Goal: Transaction & Acquisition: Book appointment/travel/reservation

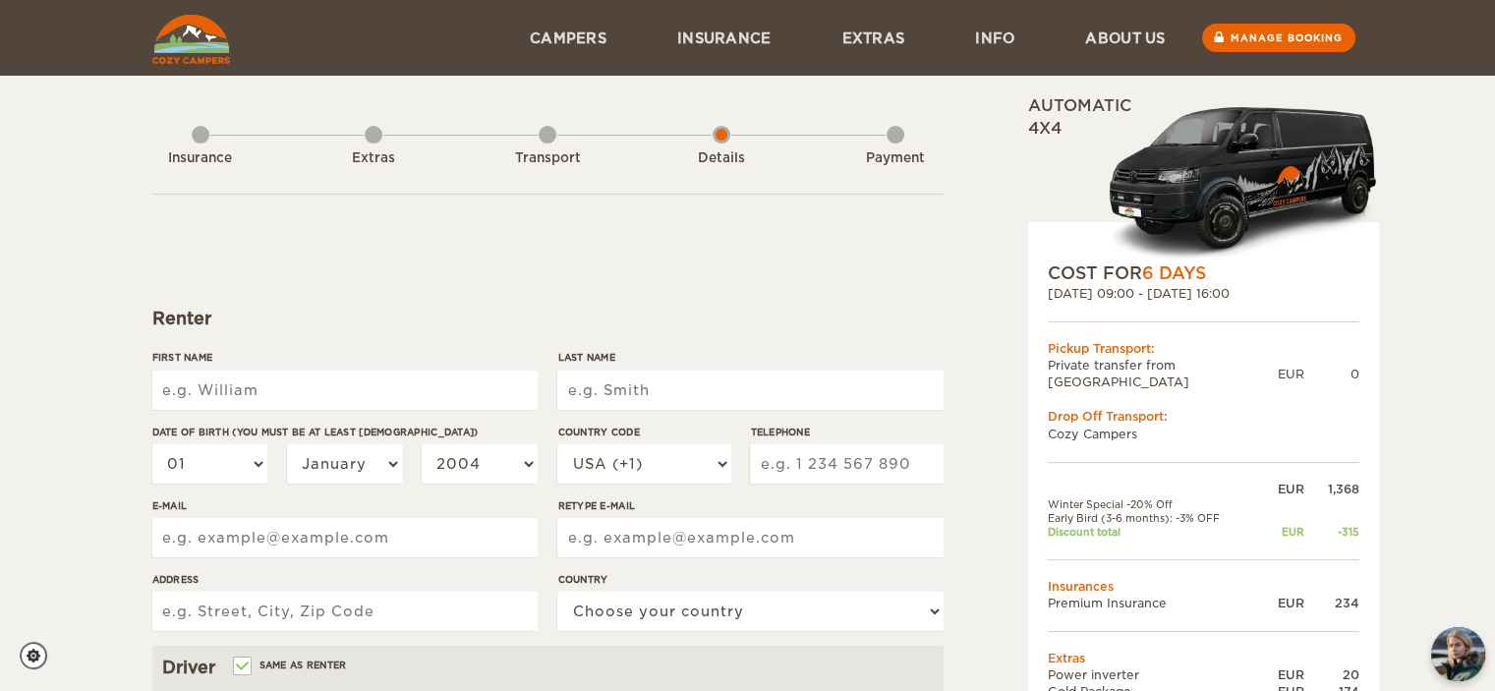
click at [207, 56] on img at bounding box center [191, 39] width 78 height 49
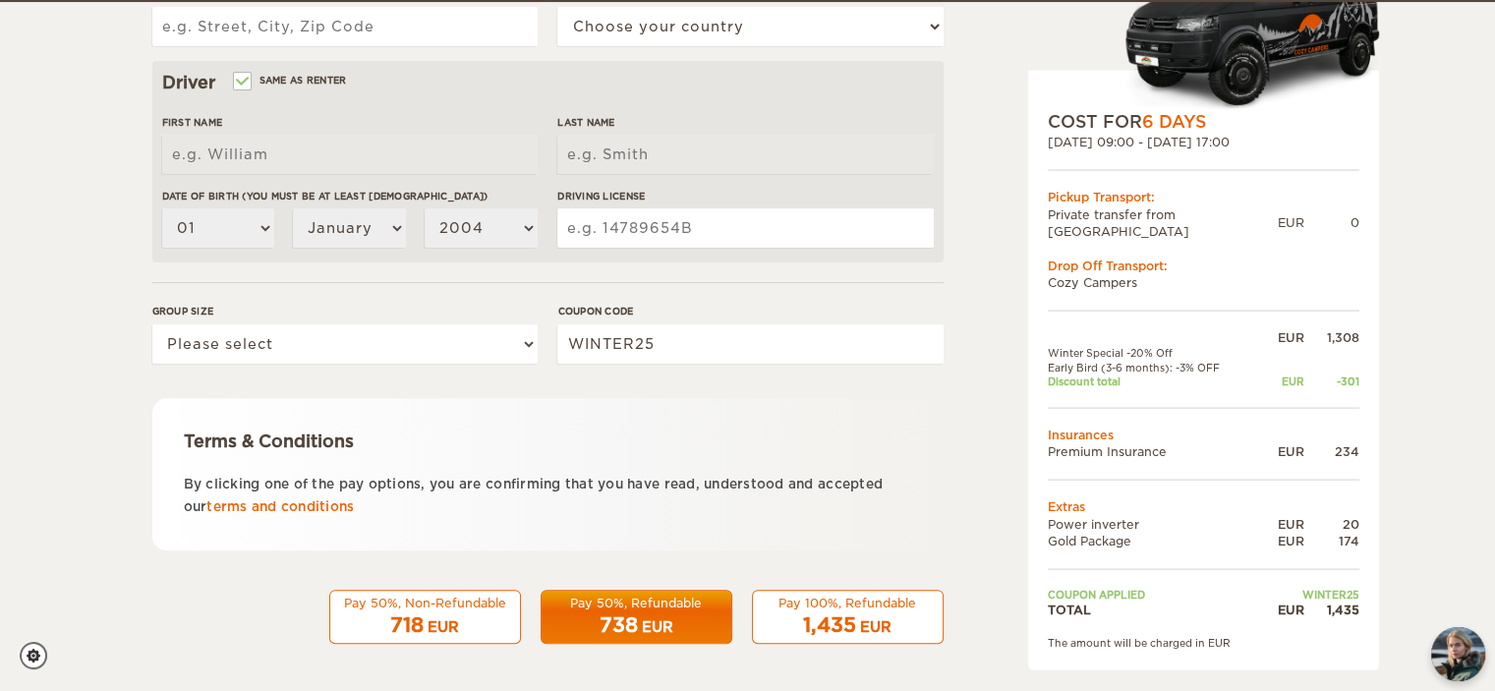
scroll to position [586, 0]
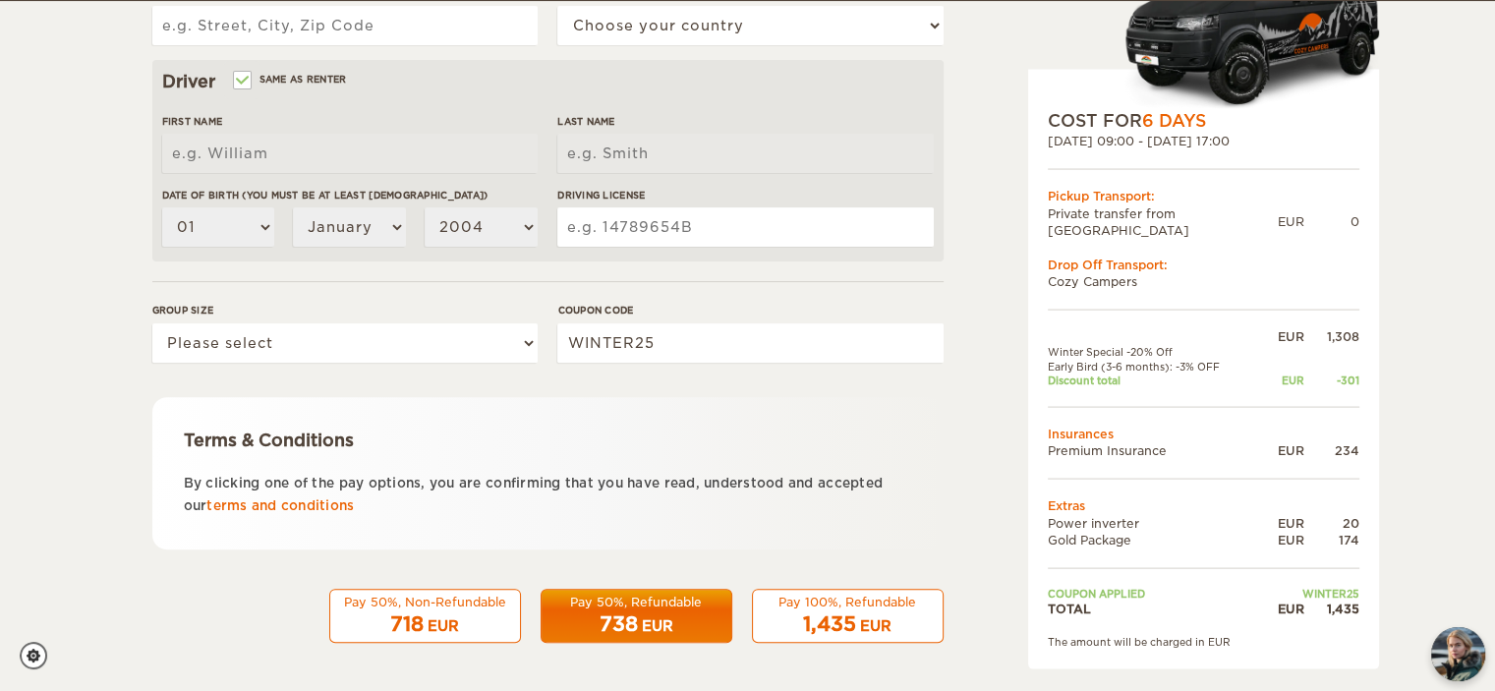
click at [498, 622] on div "718 EUR" at bounding box center [425, 624] width 166 height 29
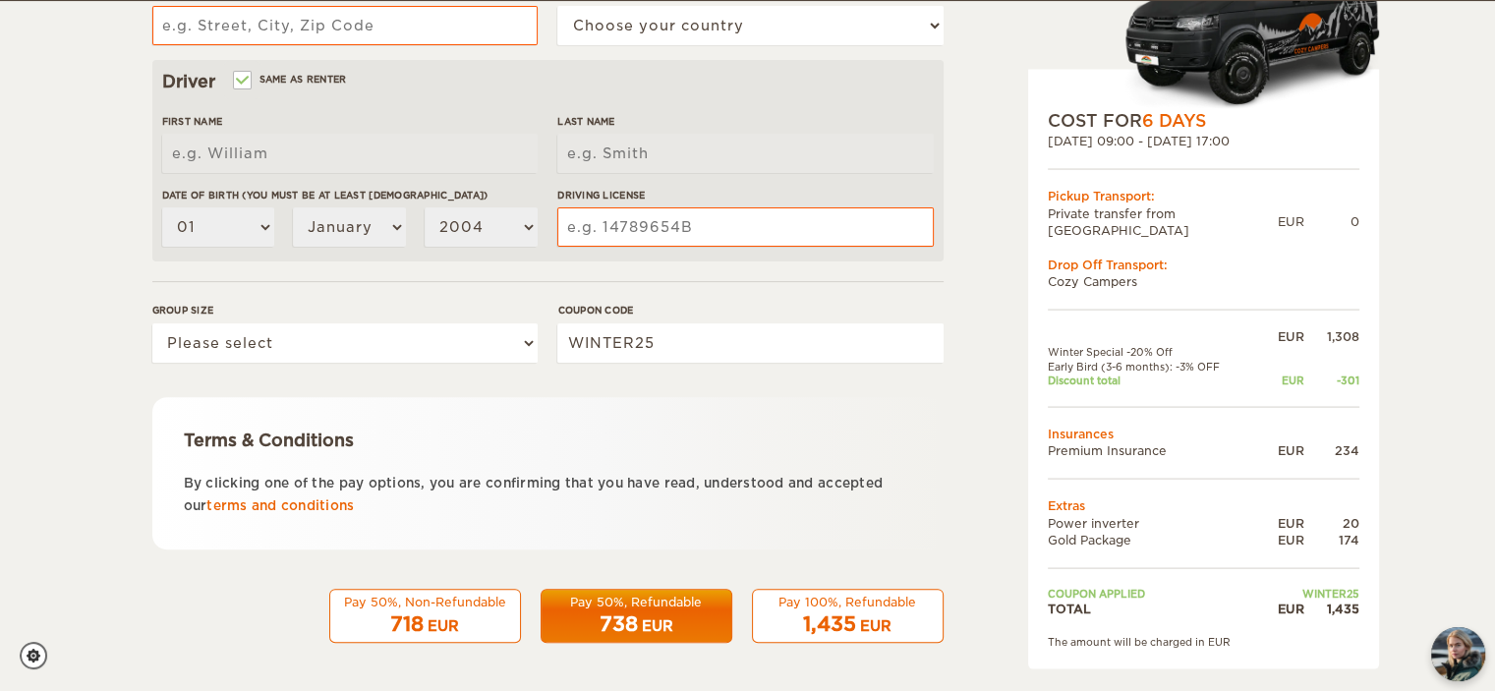
click at [438, 631] on div "EUR" at bounding box center [443, 626] width 31 height 20
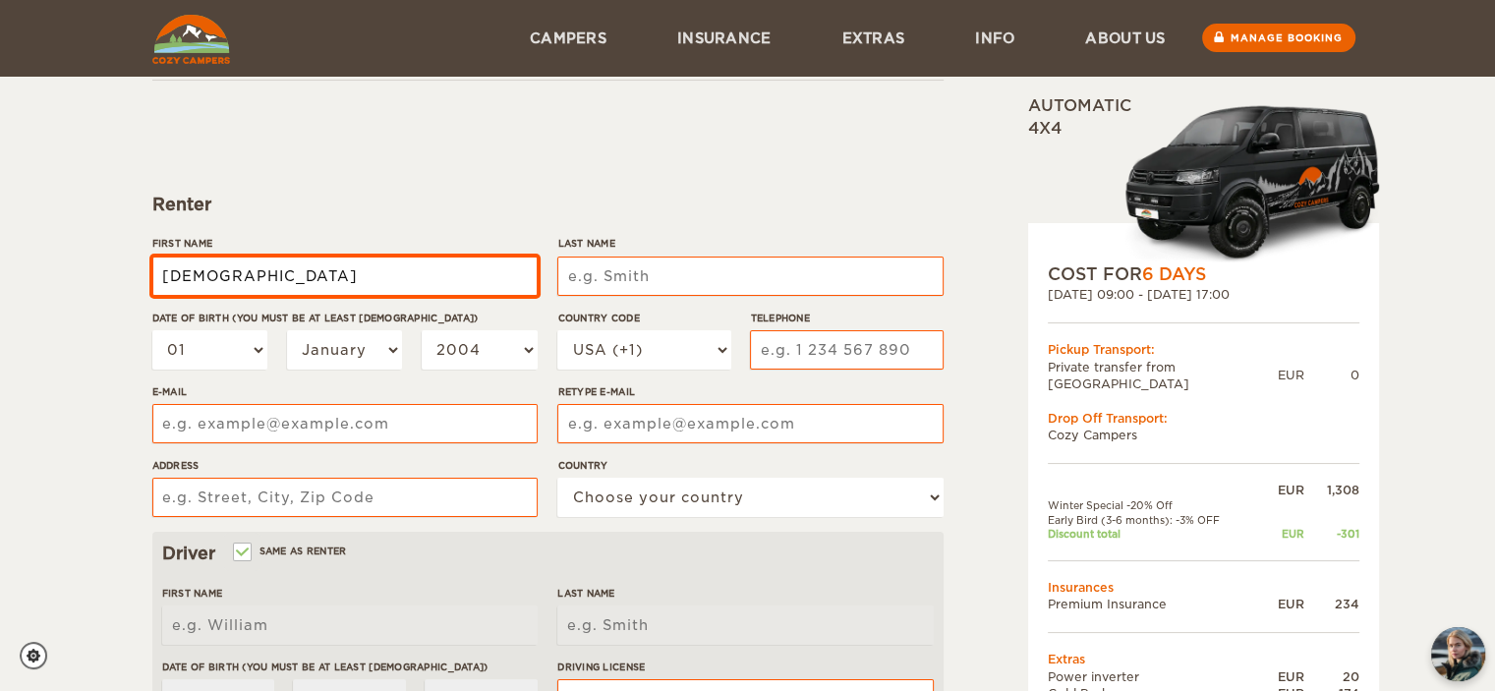
type input "Malena"
type input "[PERSON_NAME]"
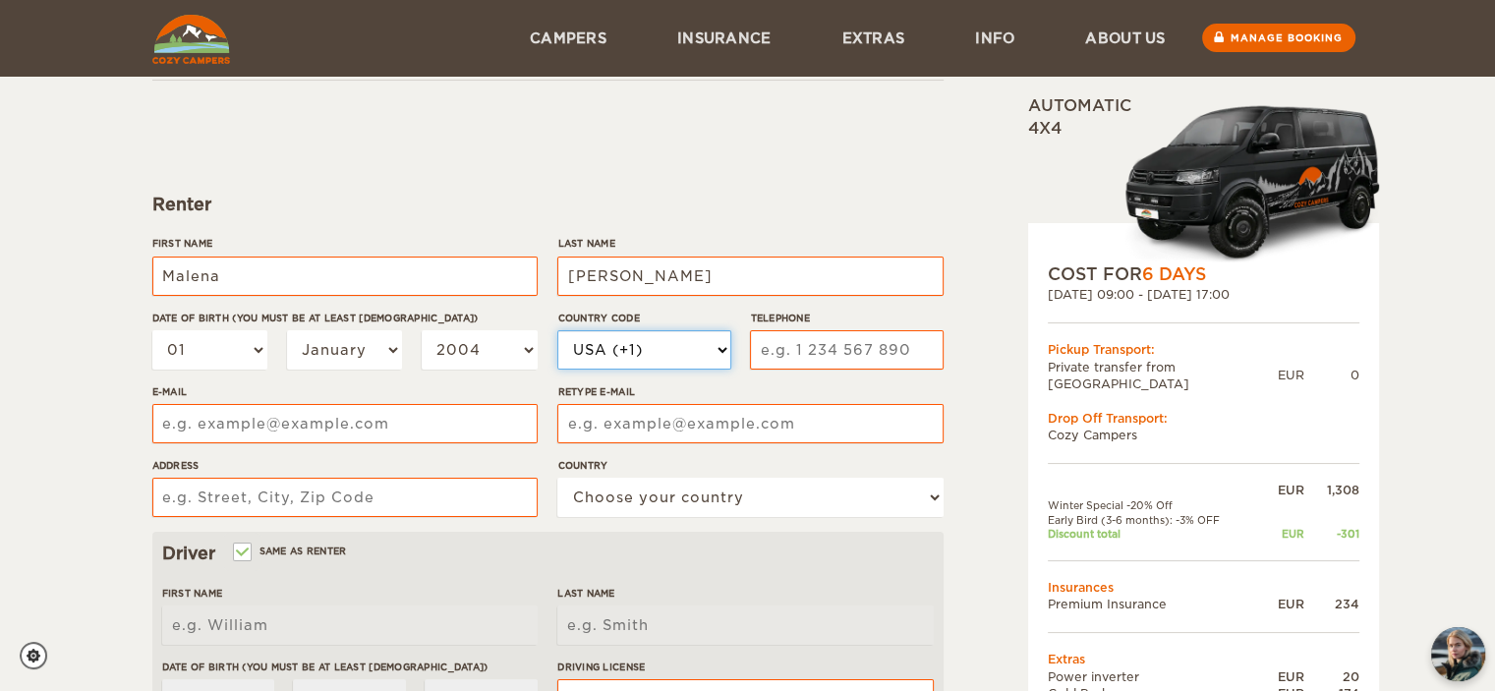
select select "54"
type input "[PERSON_NAME] 6018"
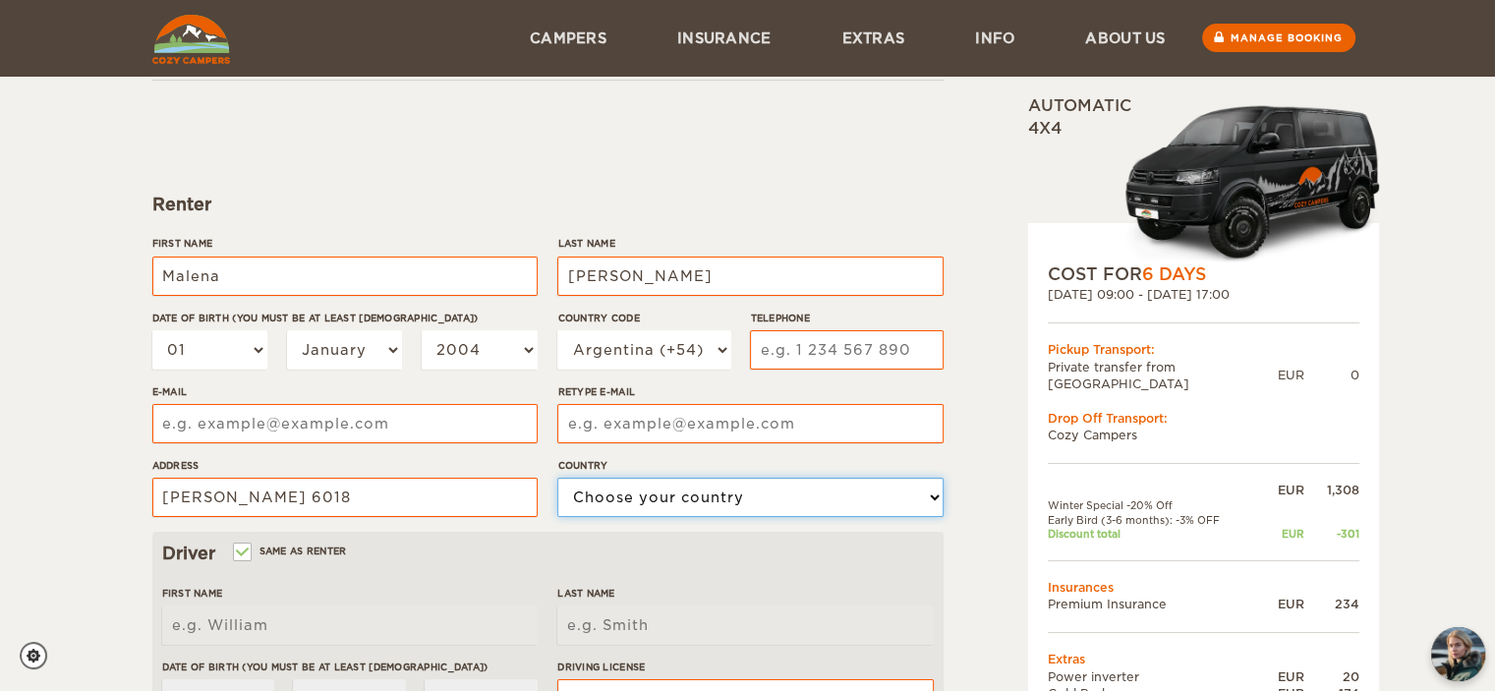
select select "10"
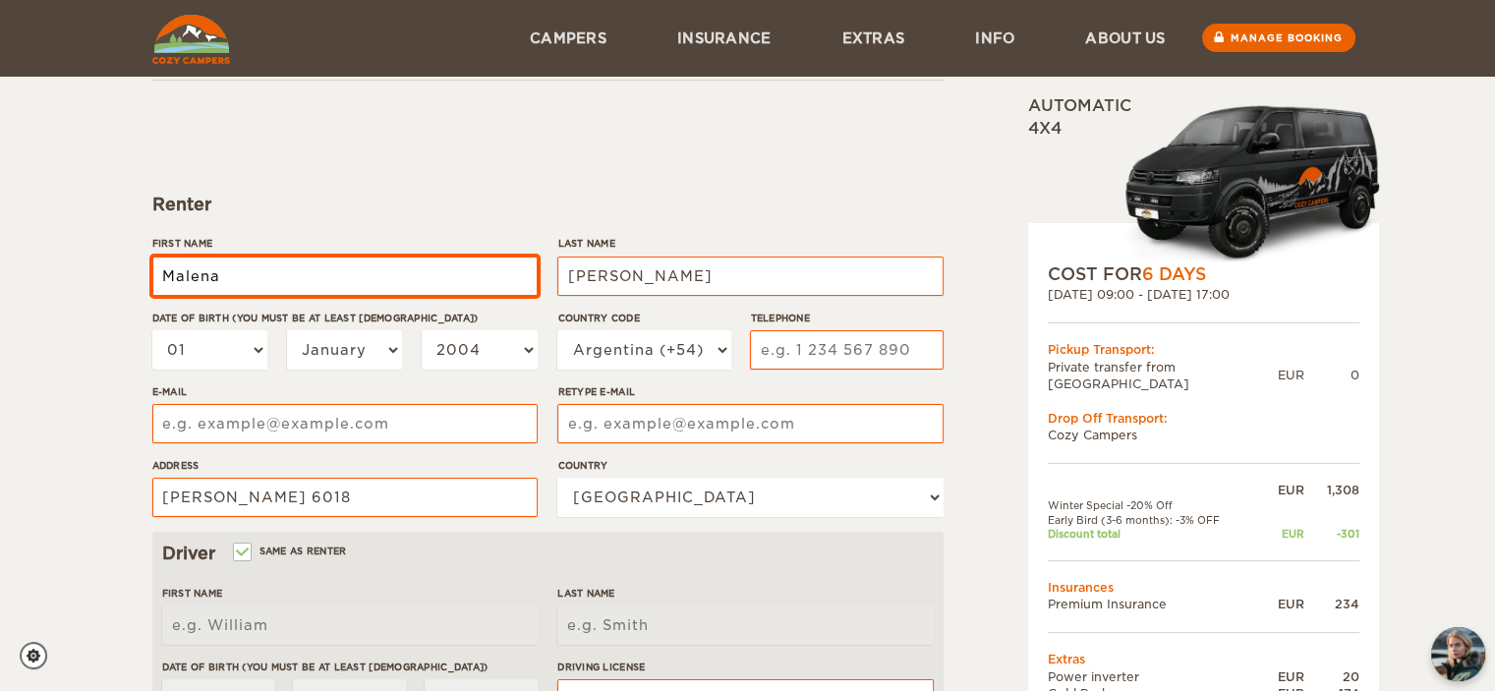
type input "Malena"
type input "[PERSON_NAME]"
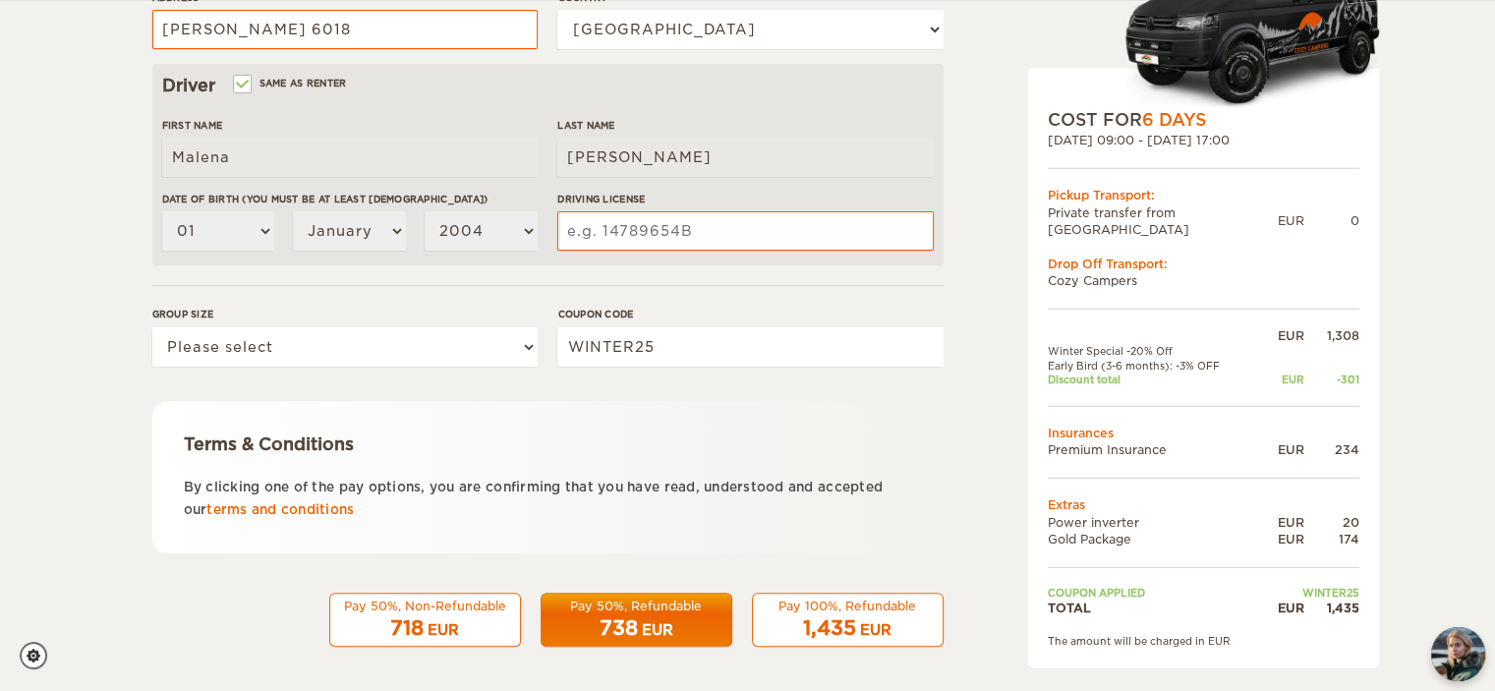
click at [425, 626] on div "718 EUR" at bounding box center [425, 628] width 166 height 29
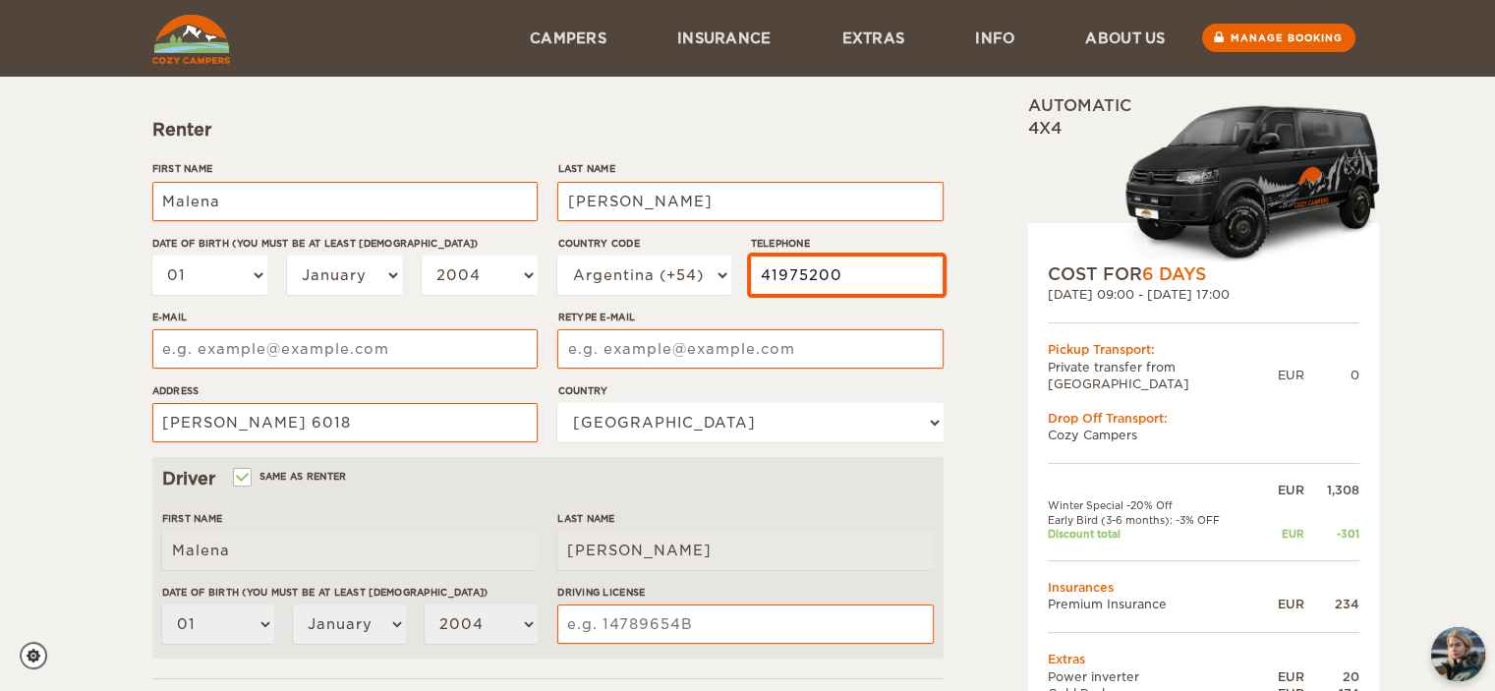
type input "41975200"
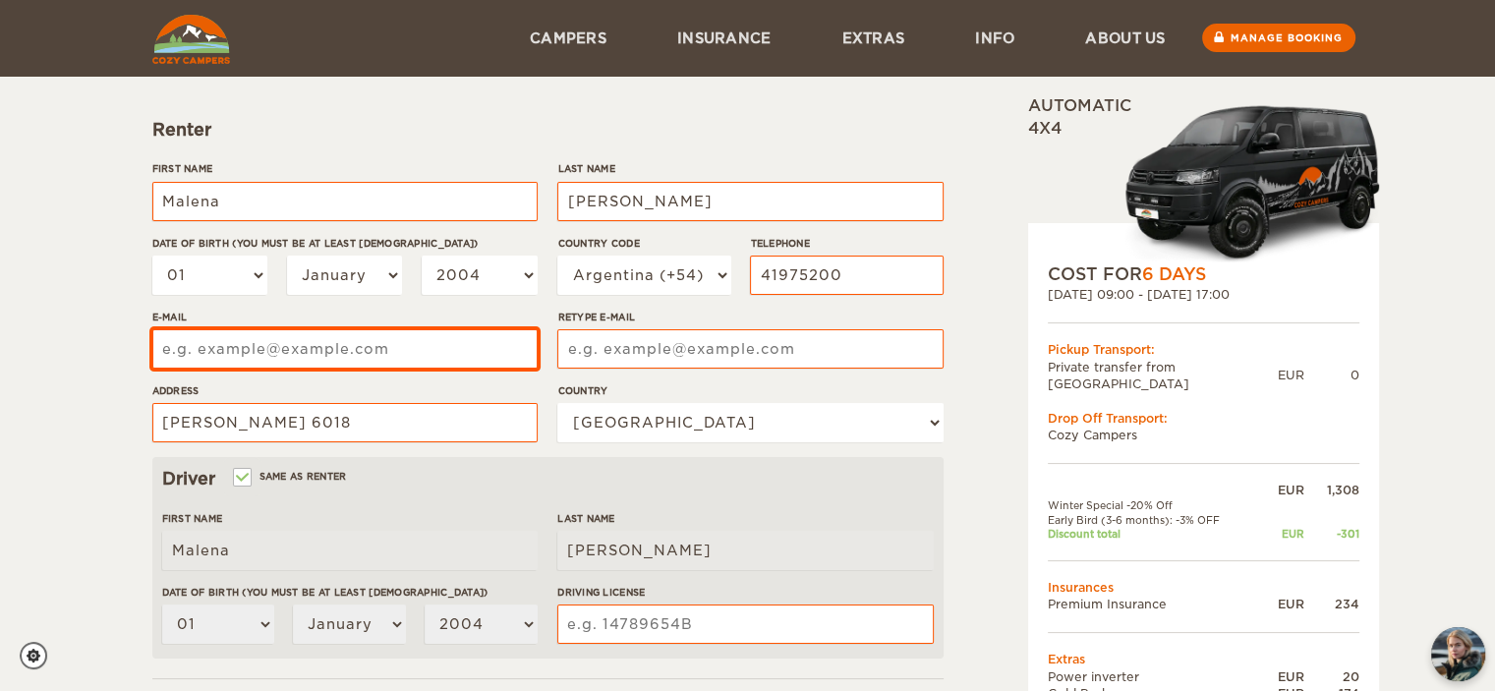
click at [397, 353] on input "E-mail" at bounding box center [344, 348] width 385 height 39
type input "malena.gs@hotmail.com"
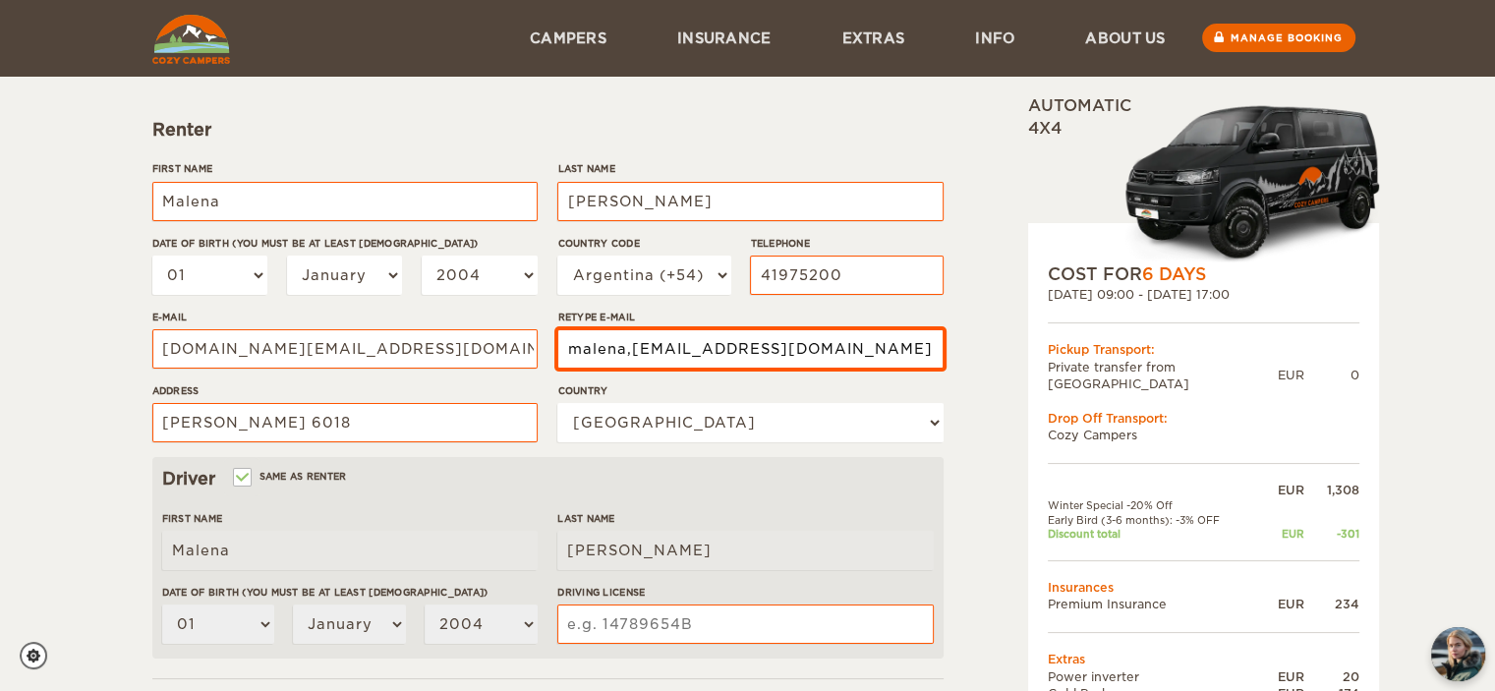
type input "malena,gs@hotmail.com"
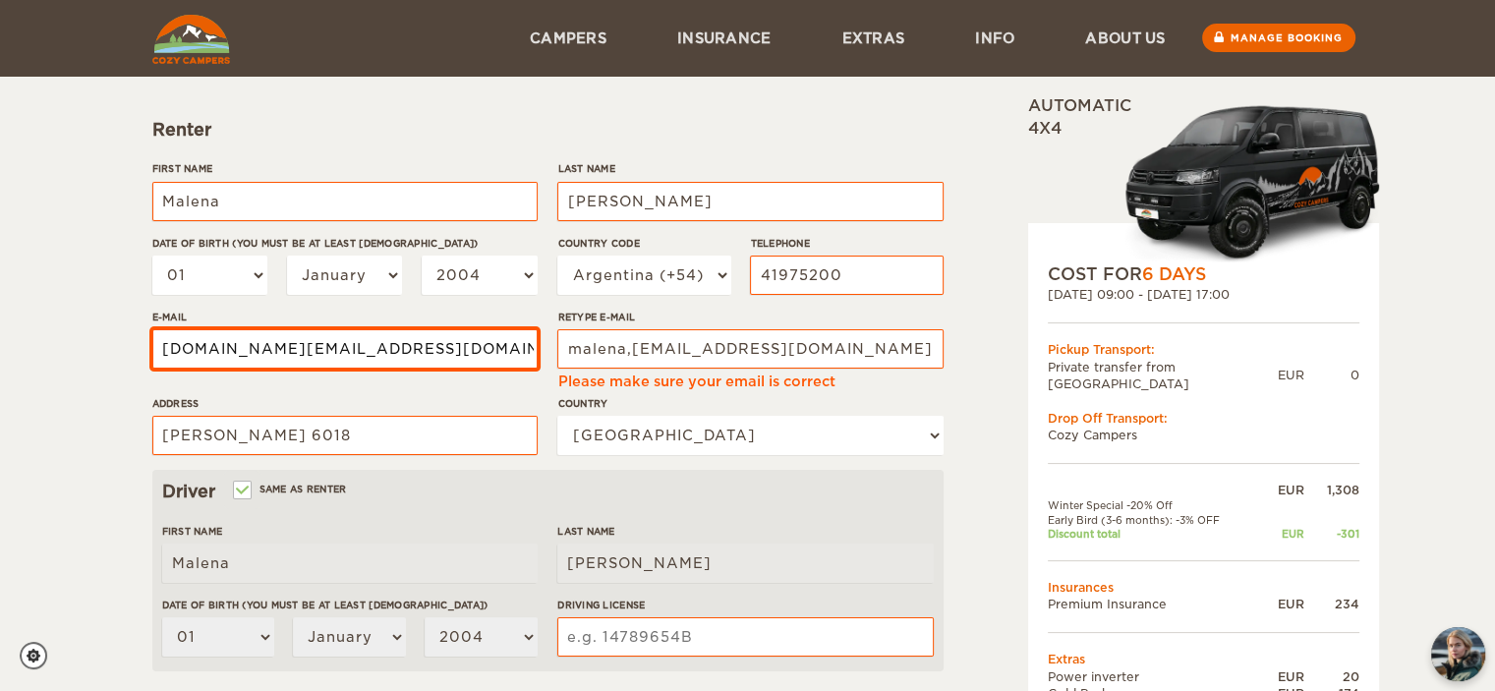
click at [511, 260] on select "2004 2003 2002 2001 2000 1999 1998 1997 1996 1995 1994 1993 1992 1991 1990 1989…" at bounding box center [480, 275] width 116 height 39
select select "1997"
click at [422, 256] on select "2004 2003 2002 2001 2000 1999 1998 1997 1996 1995 1994 1993 1992 1991 1990 1989…" at bounding box center [480, 275] width 116 height 39
select select "1997"
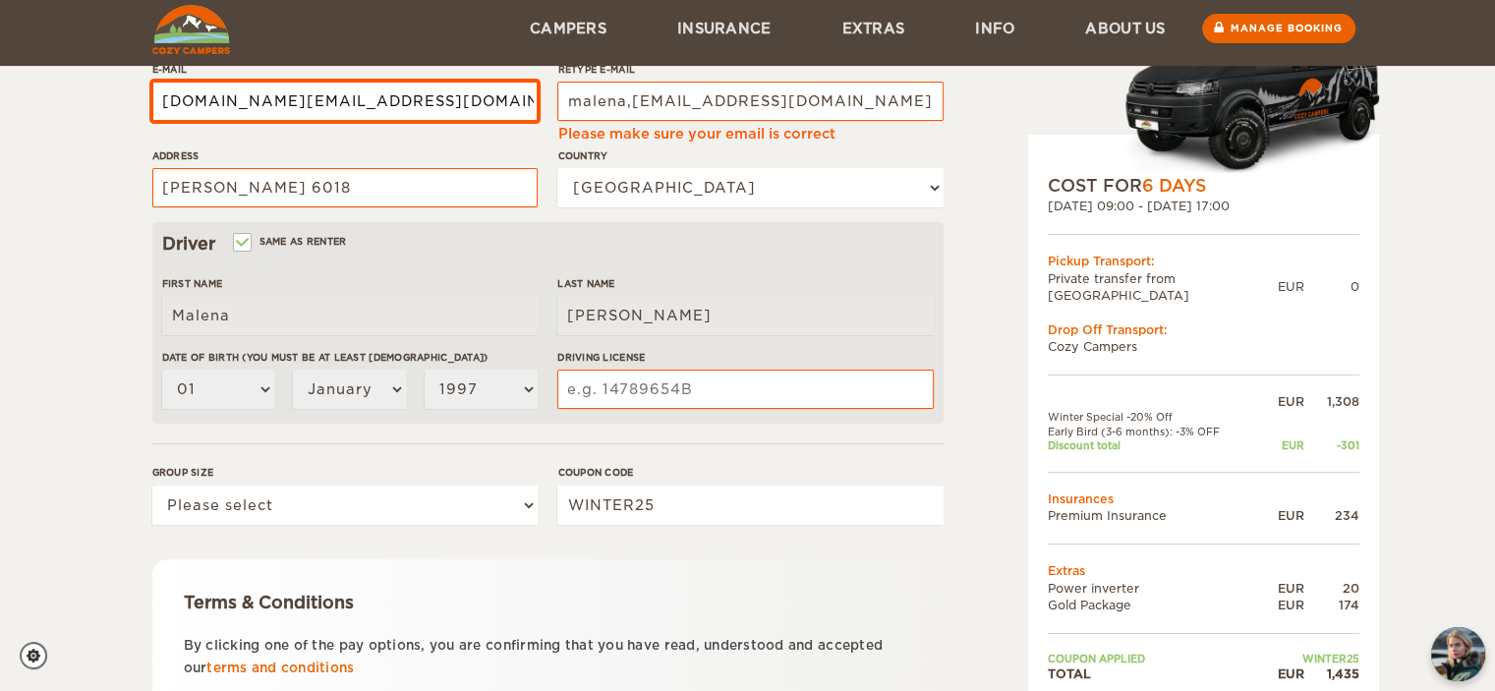
scroll to position [433, 0]
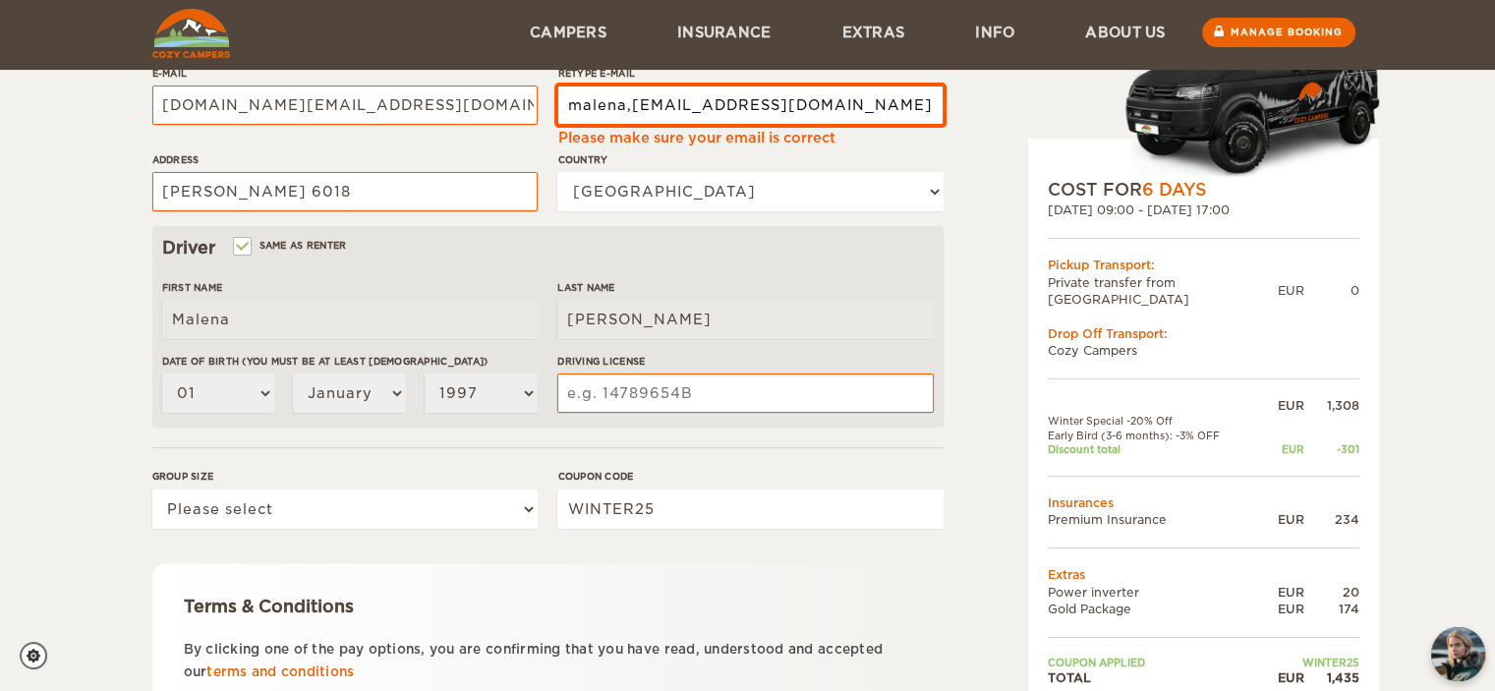
click at [628, 107] on input "malena,gs@hotmail.com" at bounding box center [749, 105] width 385 height 39
type input "malena.gs@hotmail.com"
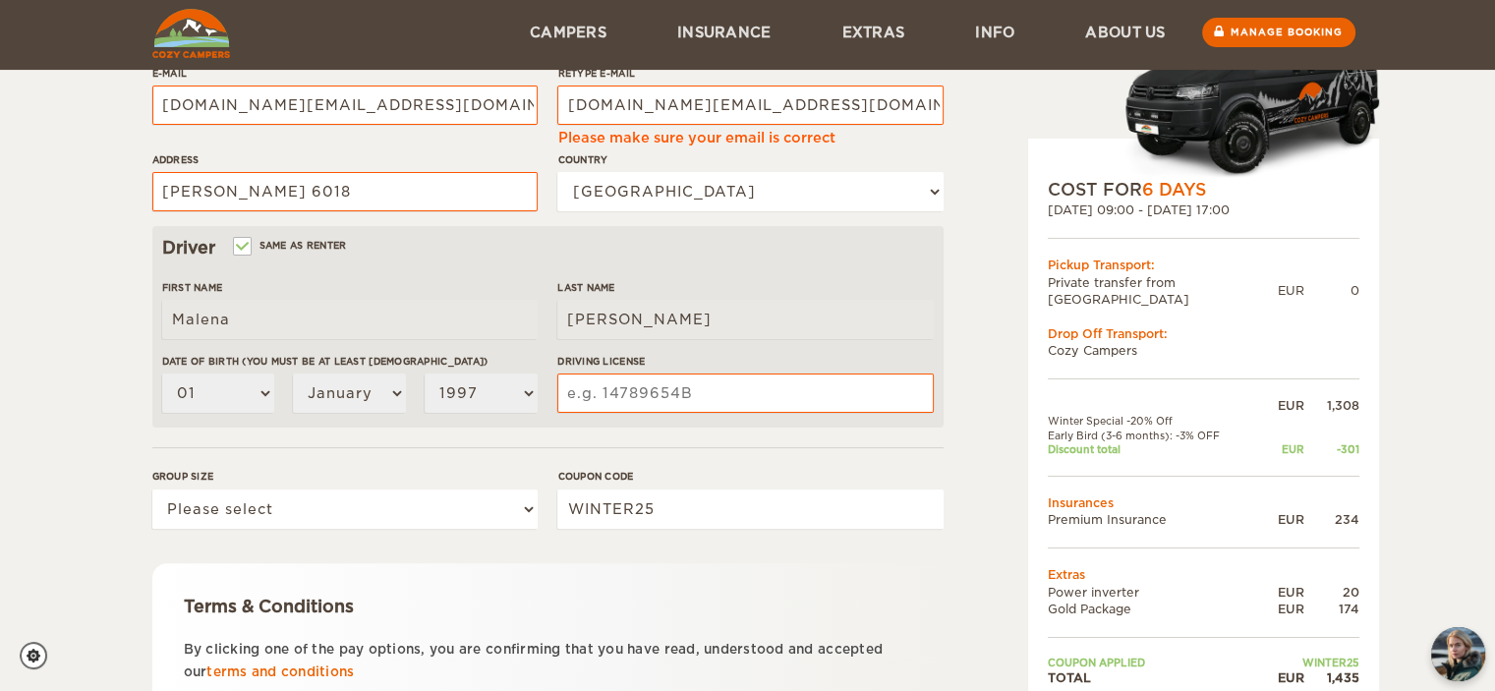
click at [946, 137] on div "Expand Collapse Total 1,435 EUR Automatic 4x4 COST FOR 6 Days 01. Feb 2026 09:0…" at bounding box center [747, 251] width 1191 height 1176
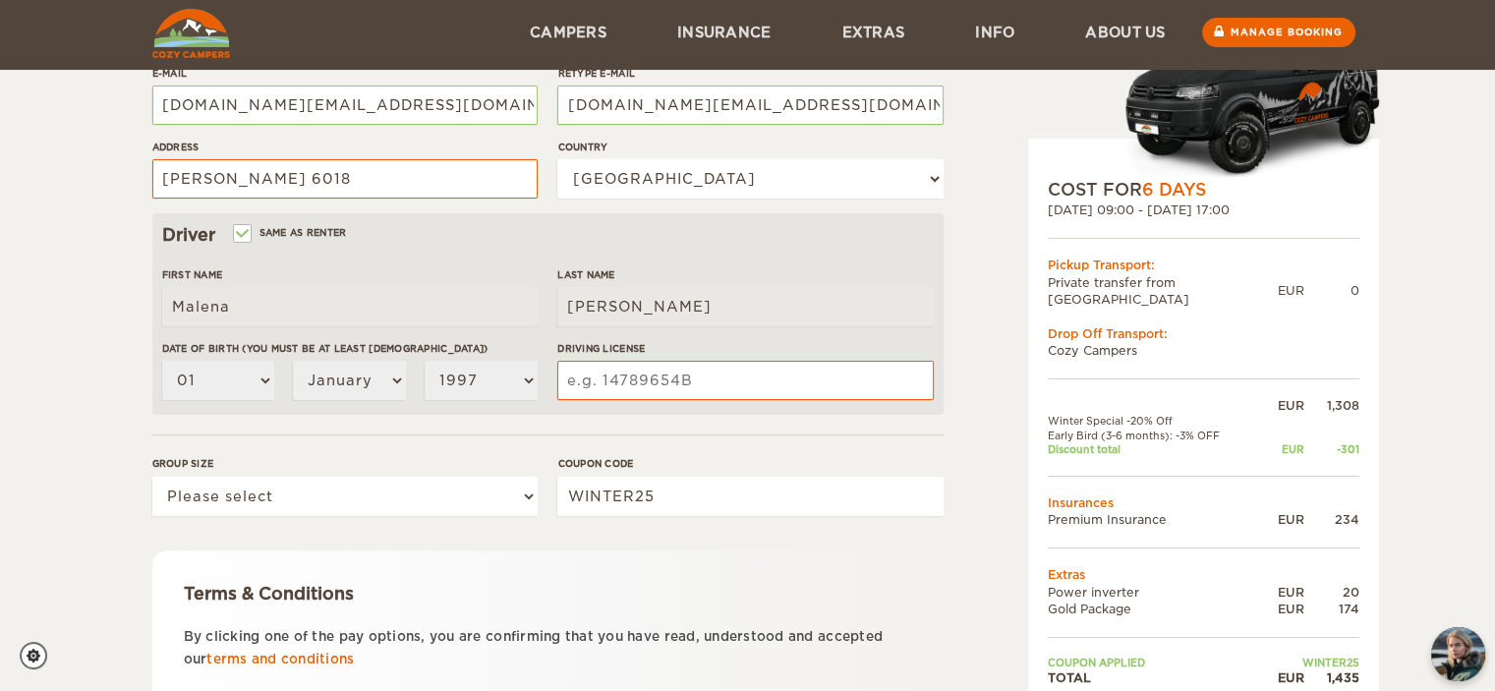
scroll to position [586, 0]
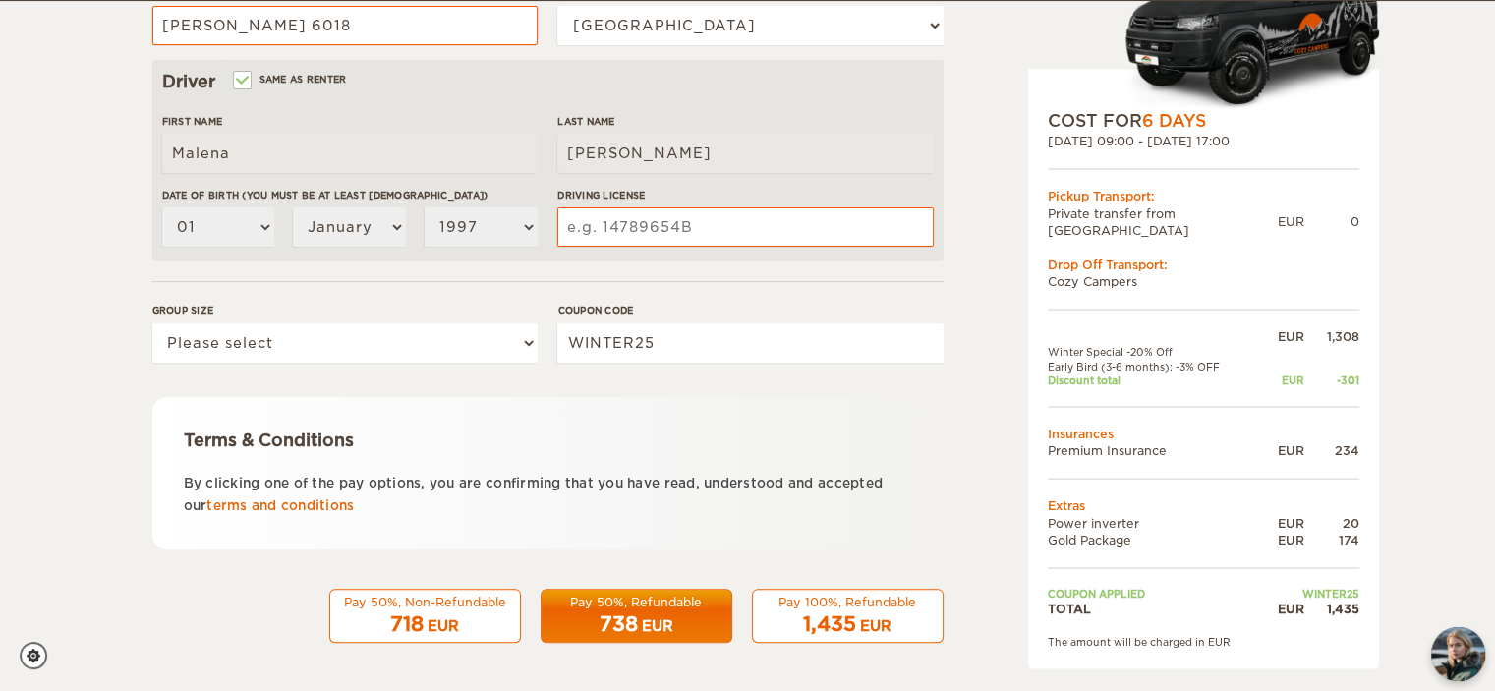
click at [466, 599] on div "Pay 50%, Non-Refundable" at bounding box center [425, 602] width 166 height 17
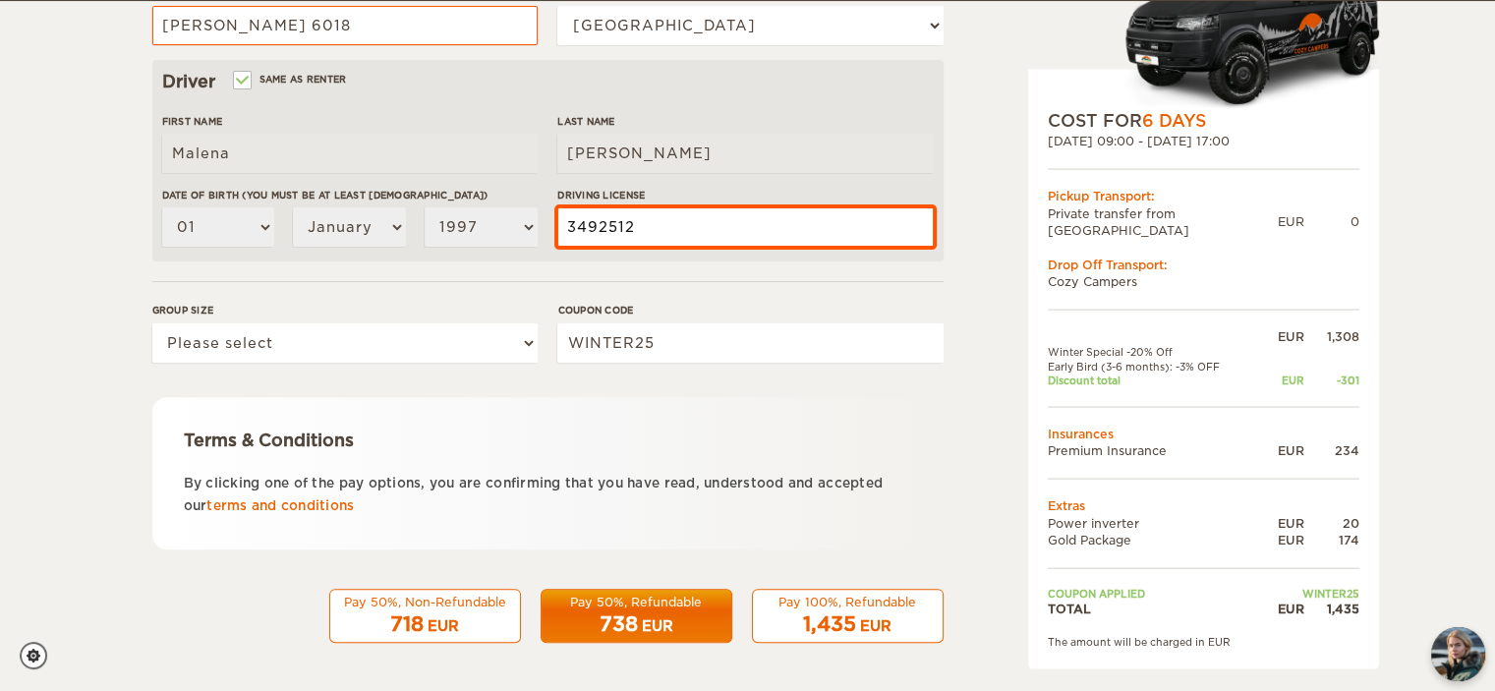
type input "3492512"
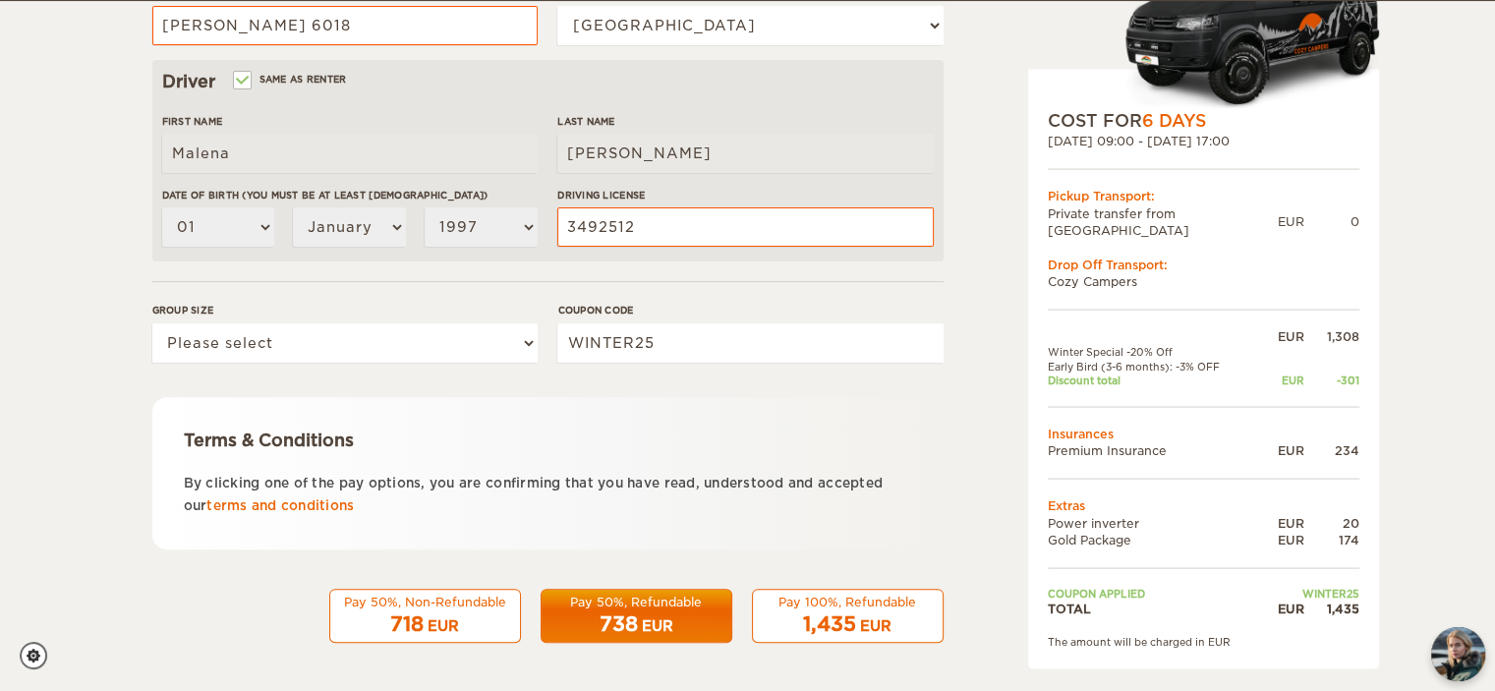
click at [519, 607] on button "Pay 50%, Non-Refundable 718 EUR" at bounding box center [425, 616] width 192 height 55
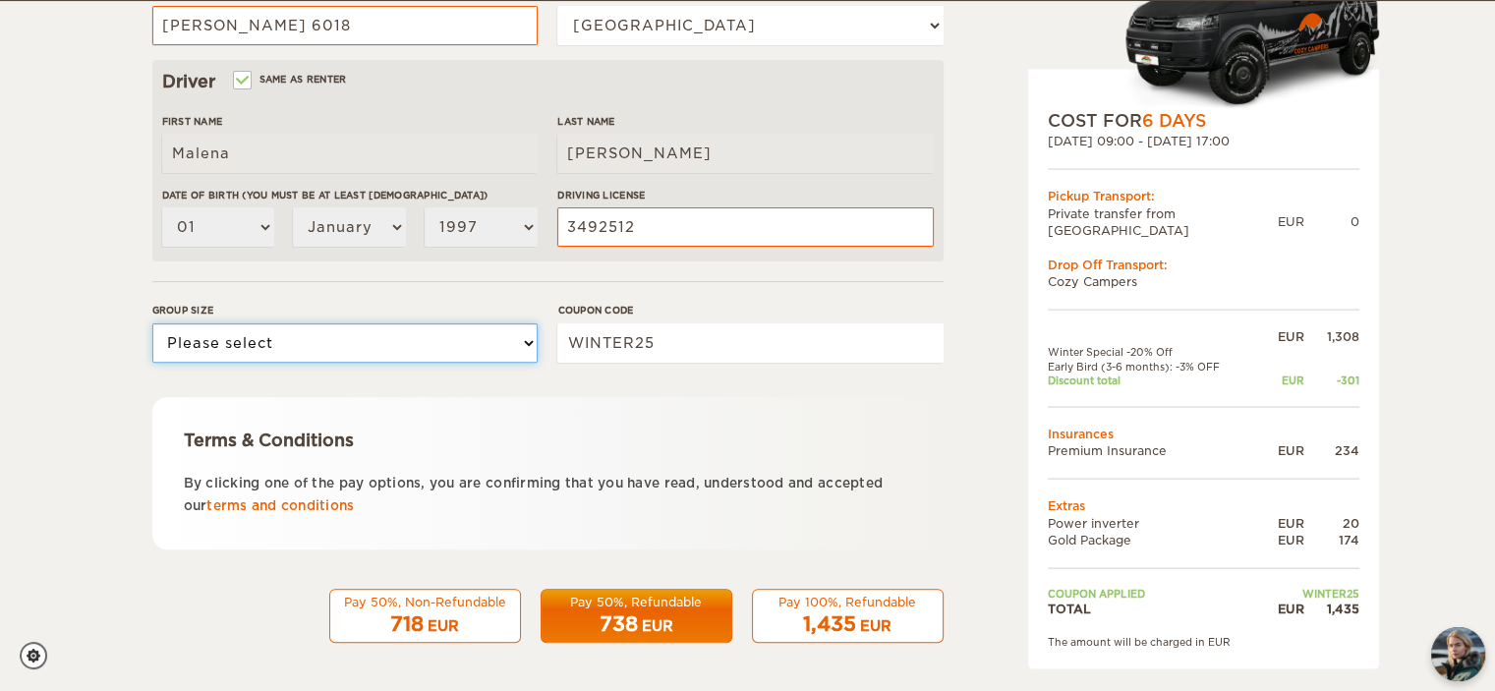
click at [416, 343] on select "Please select 1 2" at bounding box center [344, 342] width 385 height 39
select select "2"
click at [152, 323] on select "Please select 1 2" at bounding box center [344, 342] width 385 height 39
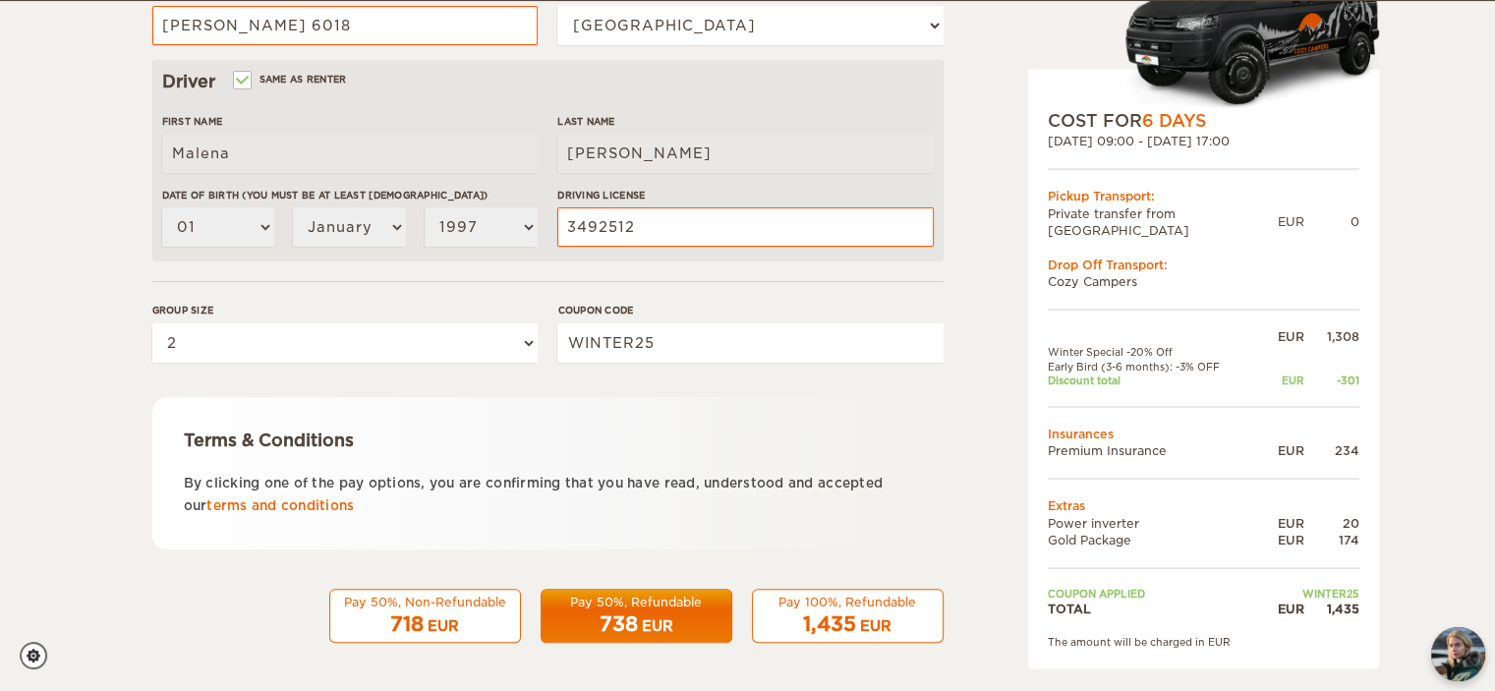
click at [386, 604] on div "Pay 50%, Non-Refundable" at bounding box center [425, 602] width 166 height 17
click at [470, 612] on div "718 EUR" at bounding box center [425, 624] width 166 height 29
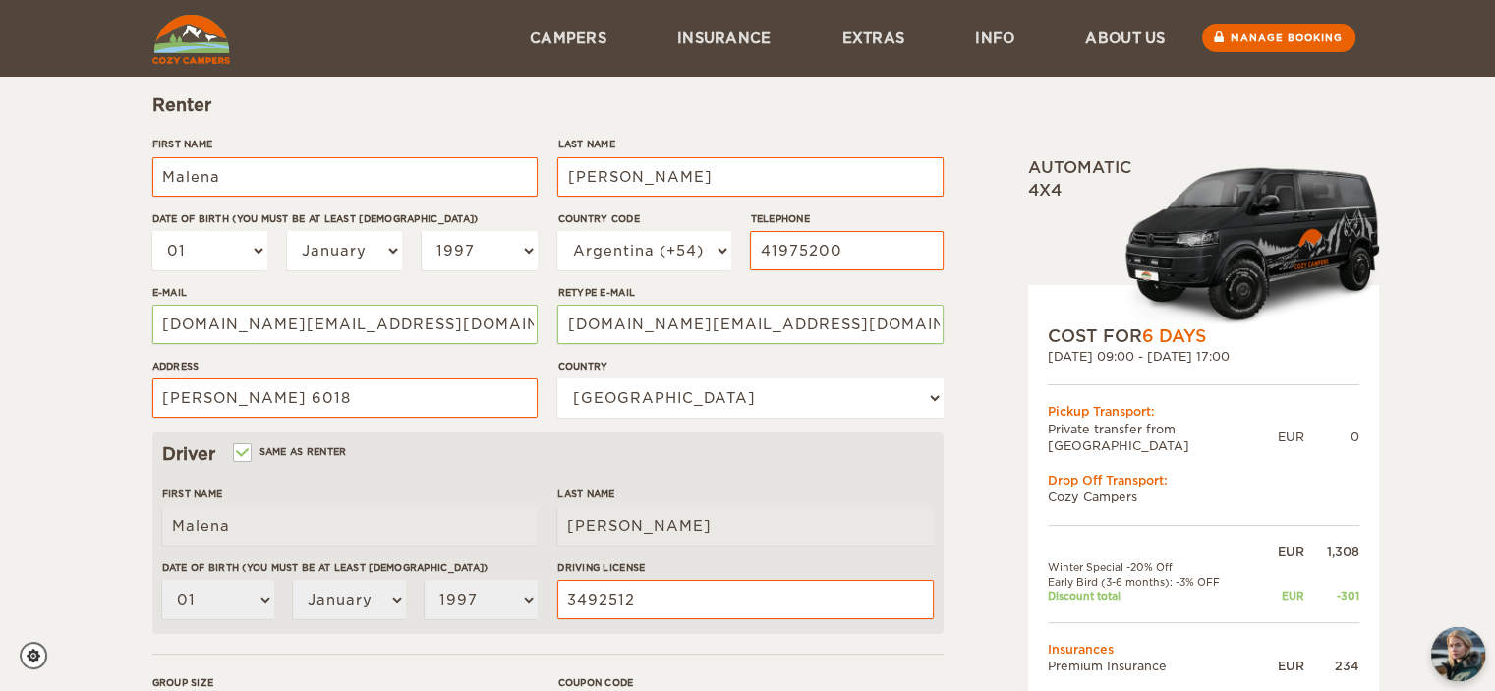
scroll to position [212, 0]
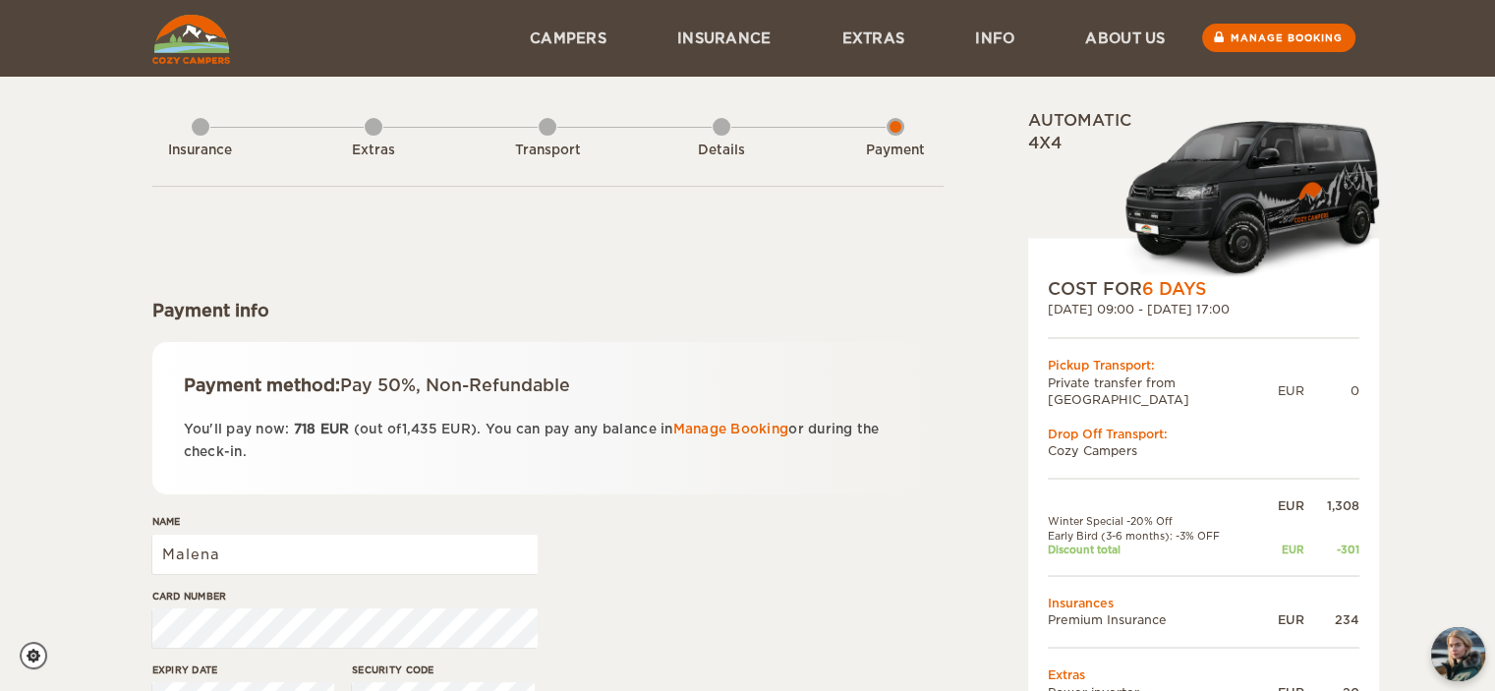
scroll to position [7, 0]
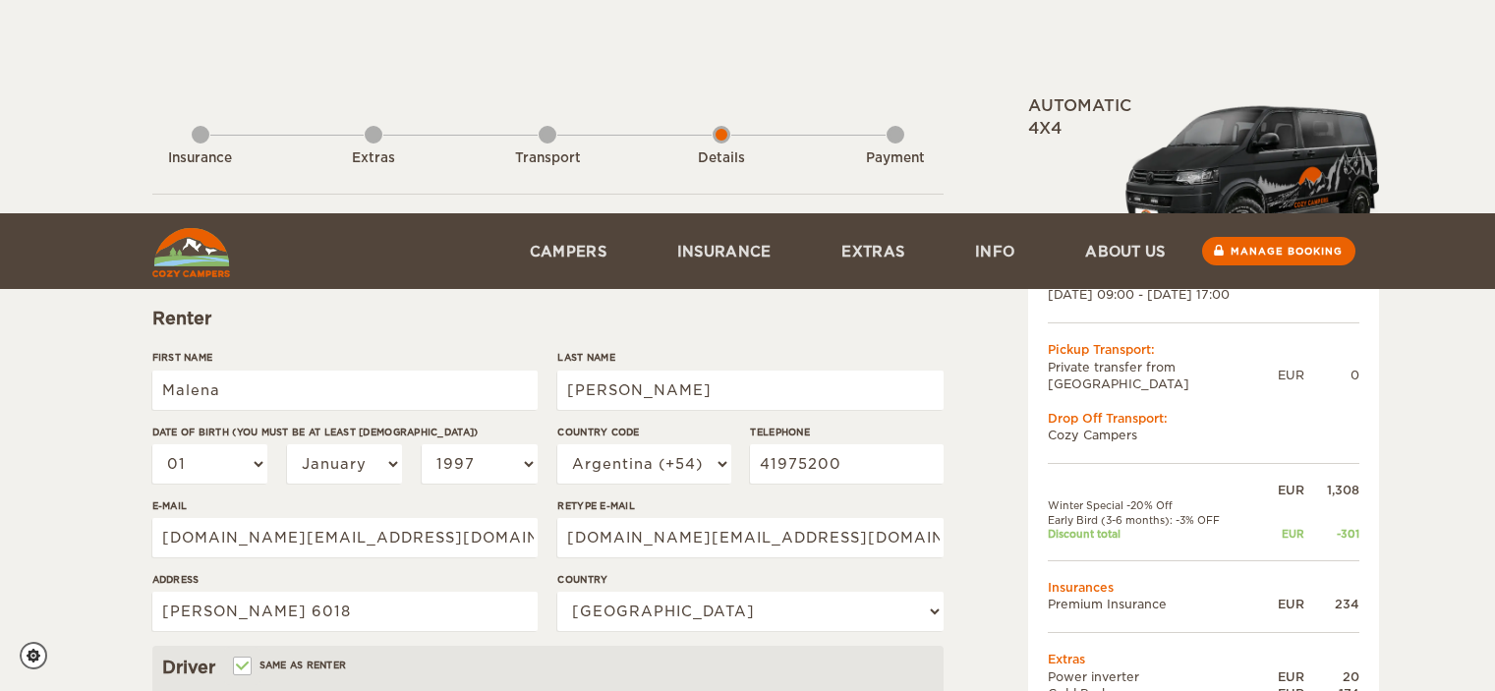
select select "1997"
select select "54"
select select "10"
select select "2"
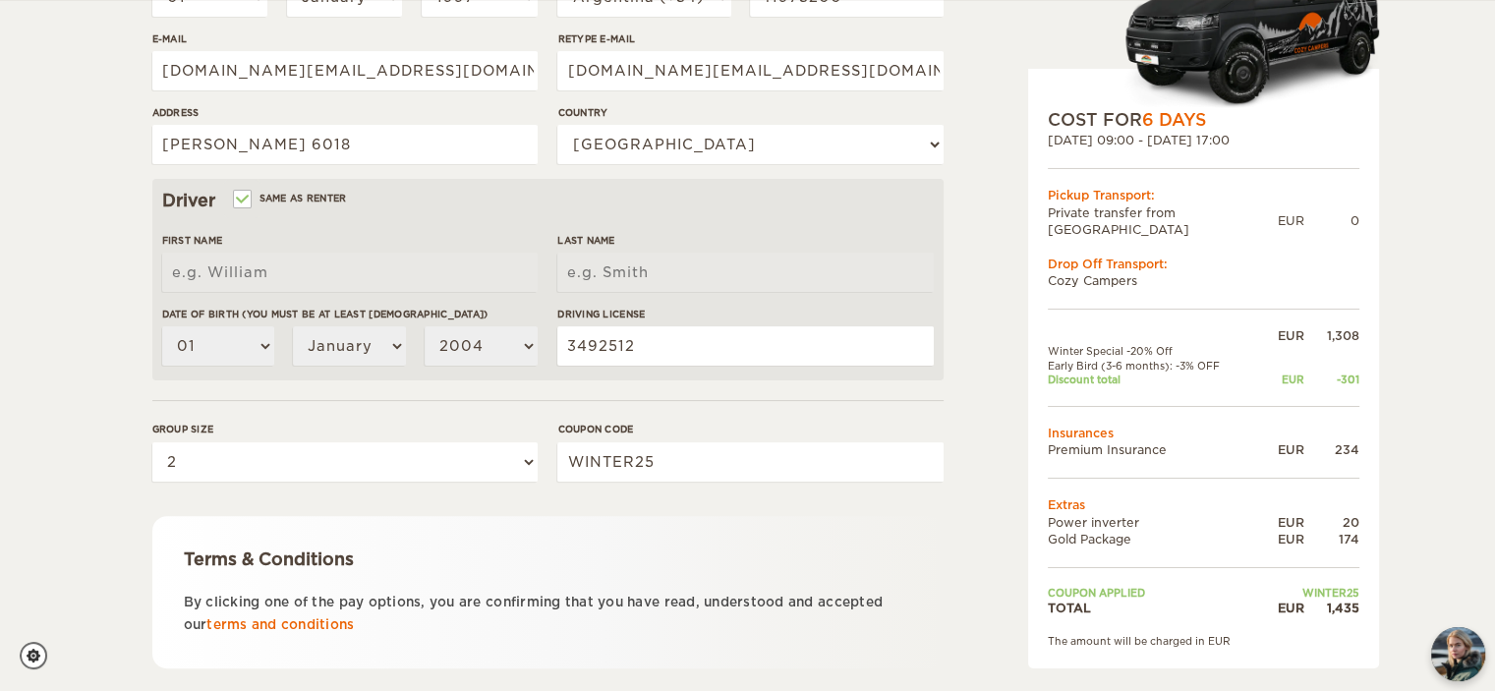
scroll to position [468, 0]
drag, startPoint x: 684, startPoint y: 459, endPoint x: 505, endPoint y: 425, distance: 182.2
click at [505, 425] on div "Group size Please select 1 2 Coupon code WINTER25" at bounding box center [547, 458] width 791 height 74
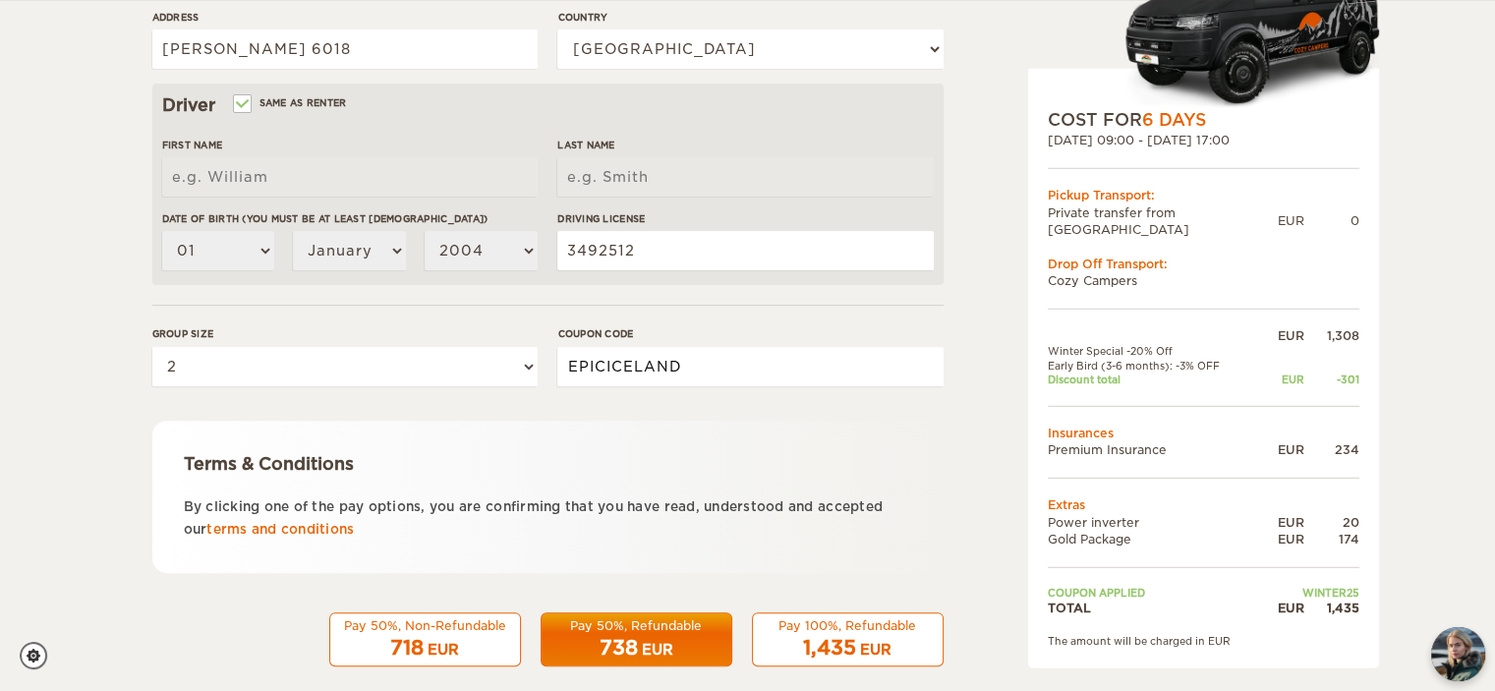
scroll to position [562, 0]
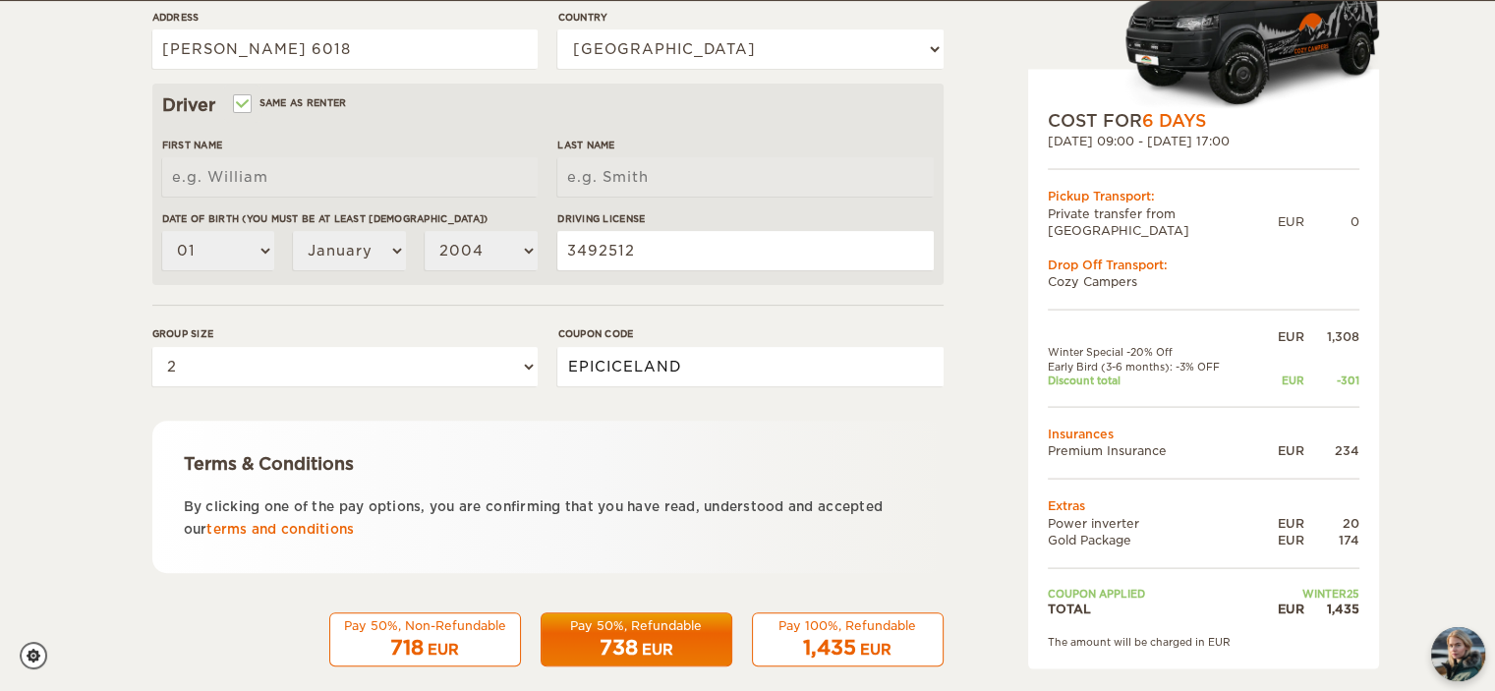
type input "EPICICELAND"
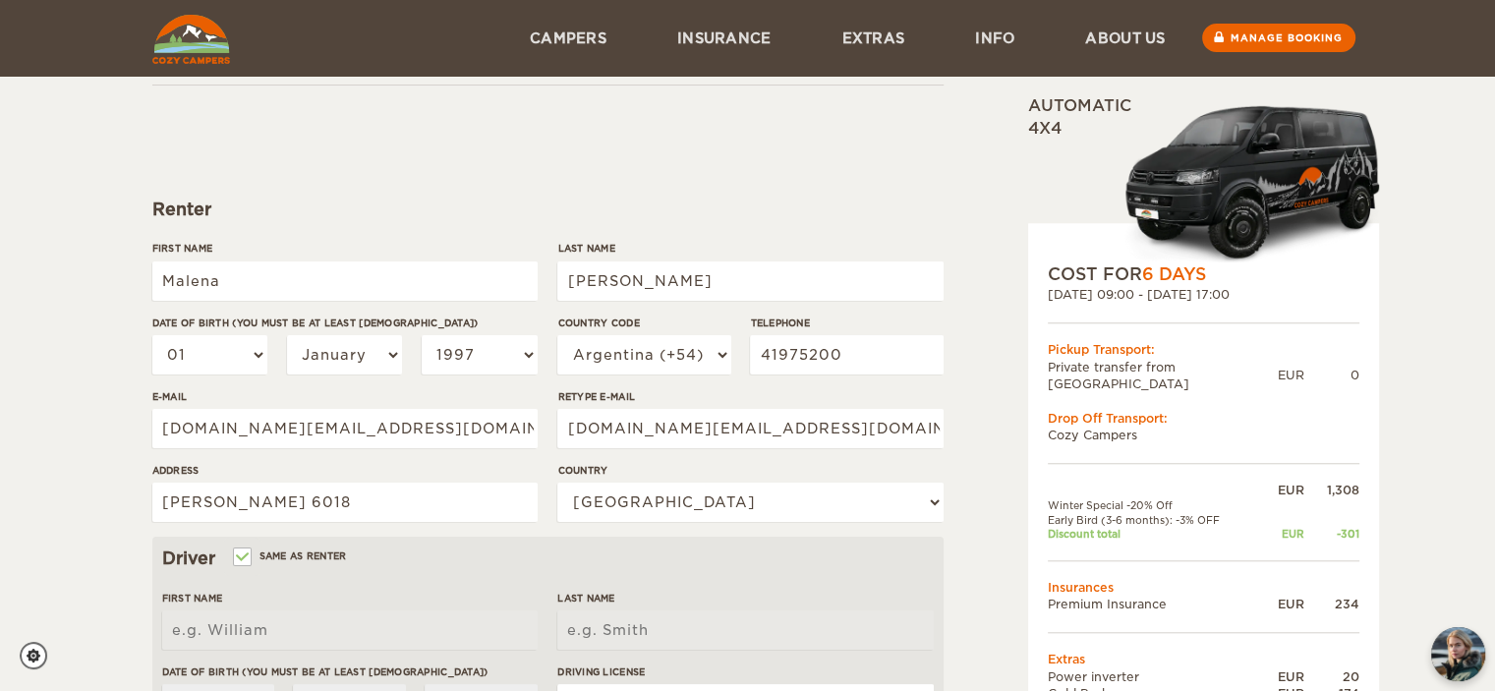
scroll to position [586, 0]
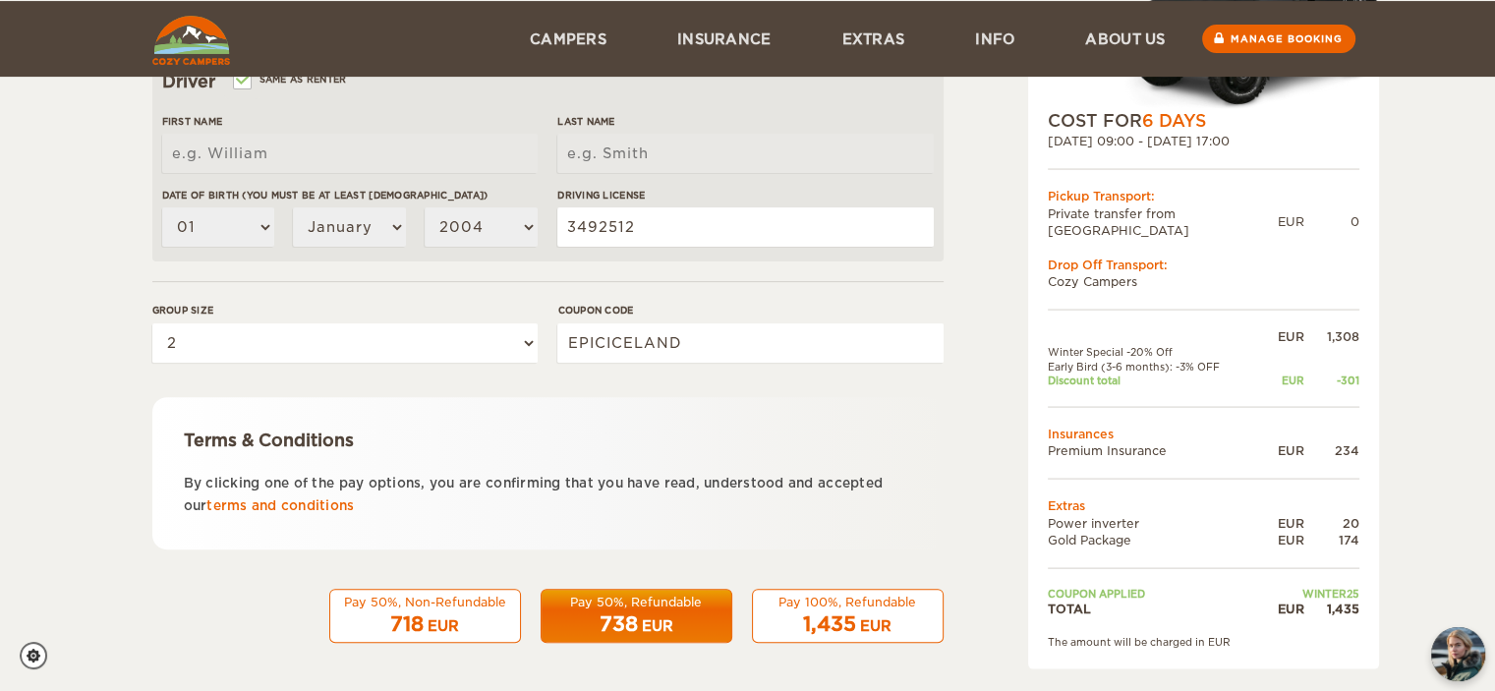
click at [633, 608] on div "Pay 50%, Refundable" at bounding box center [636, 602] width 166 height 17
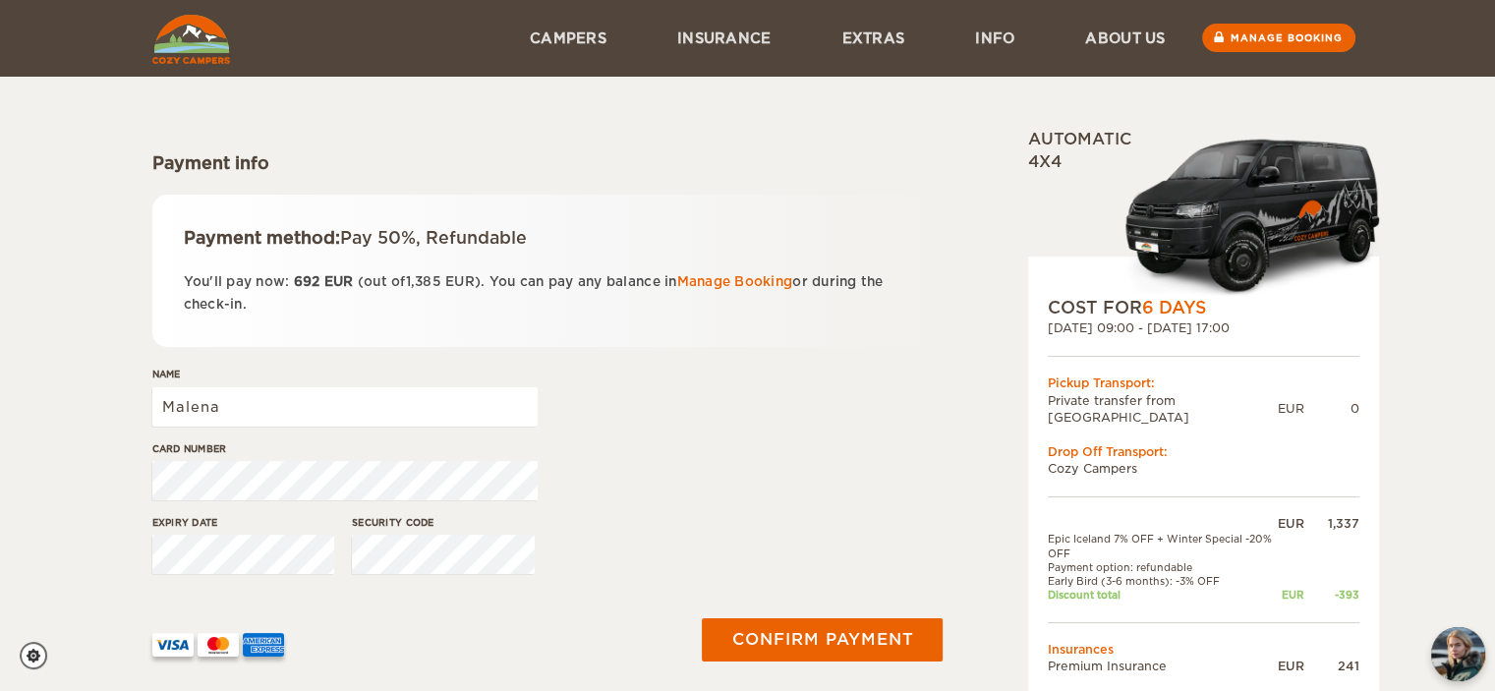
scroll to position [142, 0]
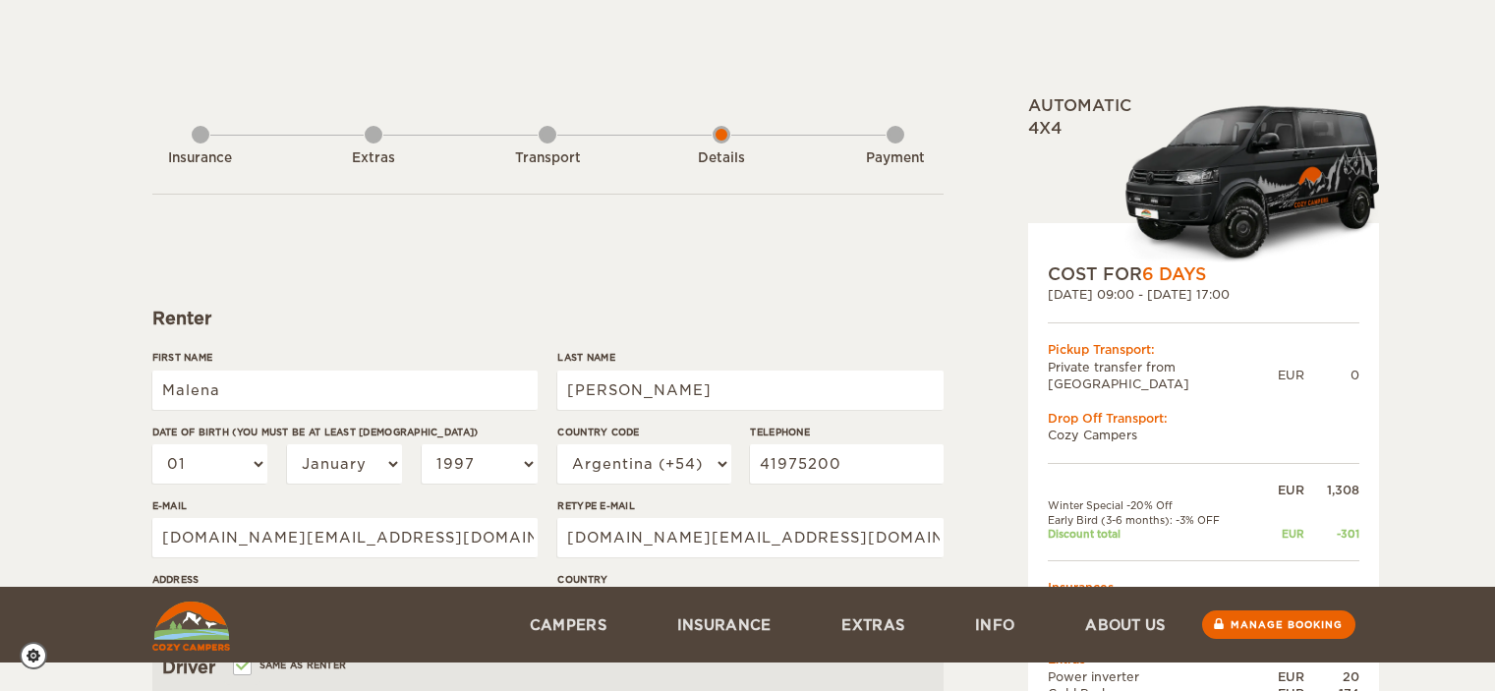
select select "1997"
select select "54"
select select "10"
select select "2"
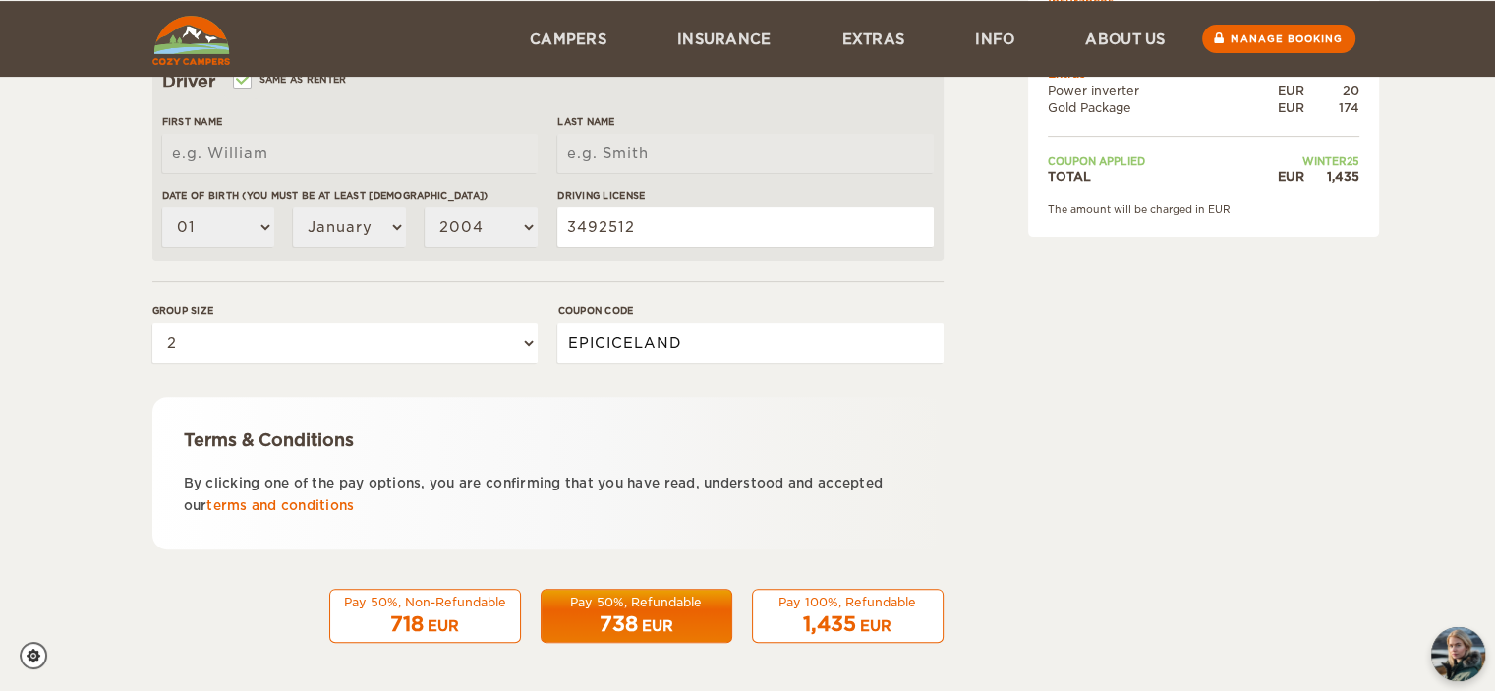
drag, startPoint x: 698, startPoint y: 341, endPoint x: 532, endPoint y: 320, distance: 167.4
click at [532, 320] on div "Group size Please select 1 2 Coupon code EPICICELAND" at bounding box center [547, 340] width 791 height 74
type input "COZY"
click at [653, 619] on div "EUR" at bounding box center [657, 626] width 31 height 20
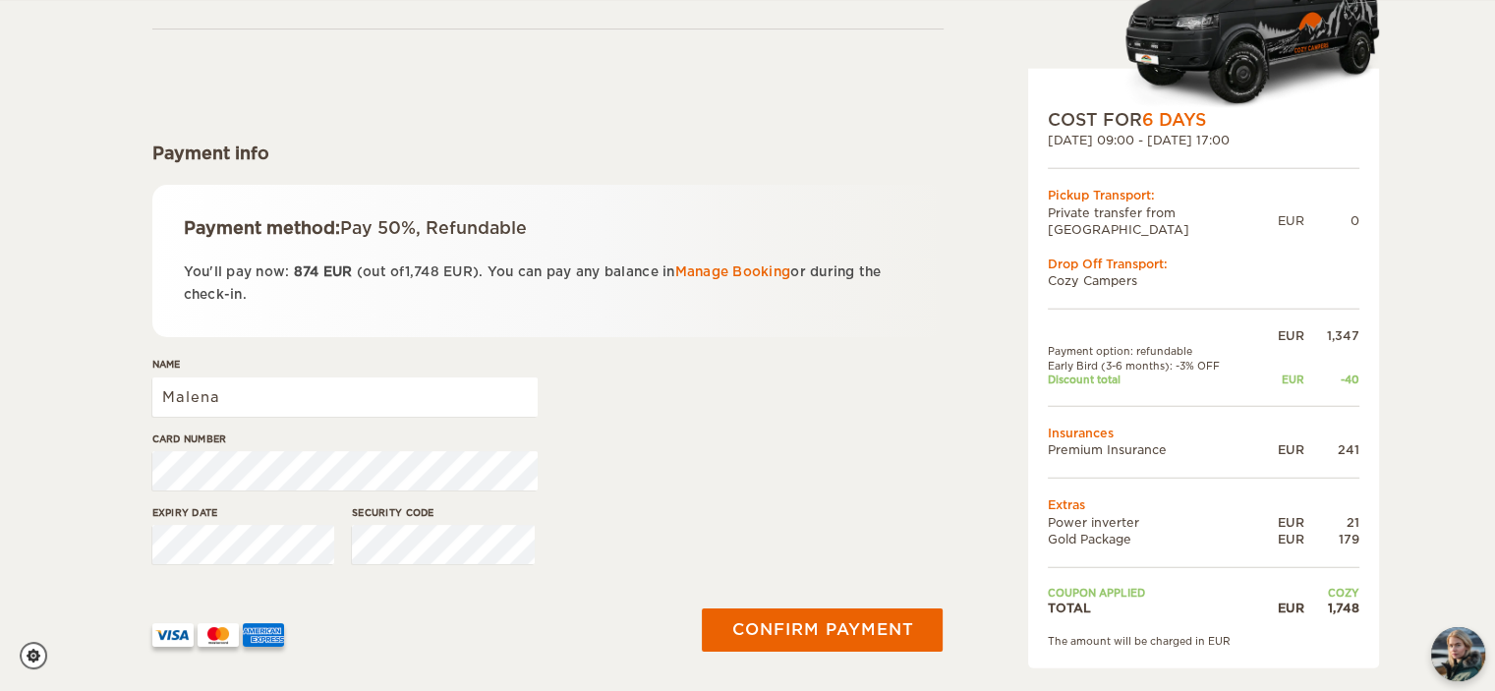
scroll to position [165, 0]
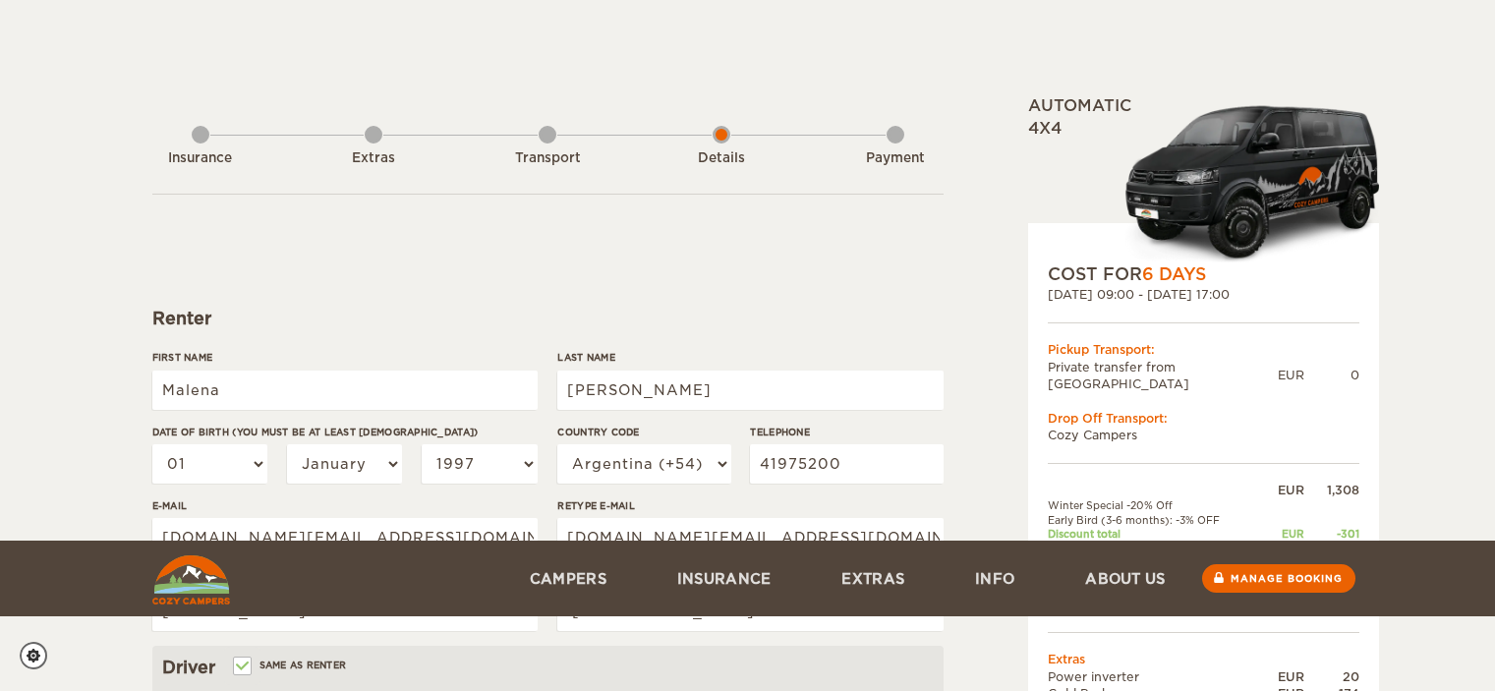
select select "1997"
select select "54"
select select "10"
select select "2"
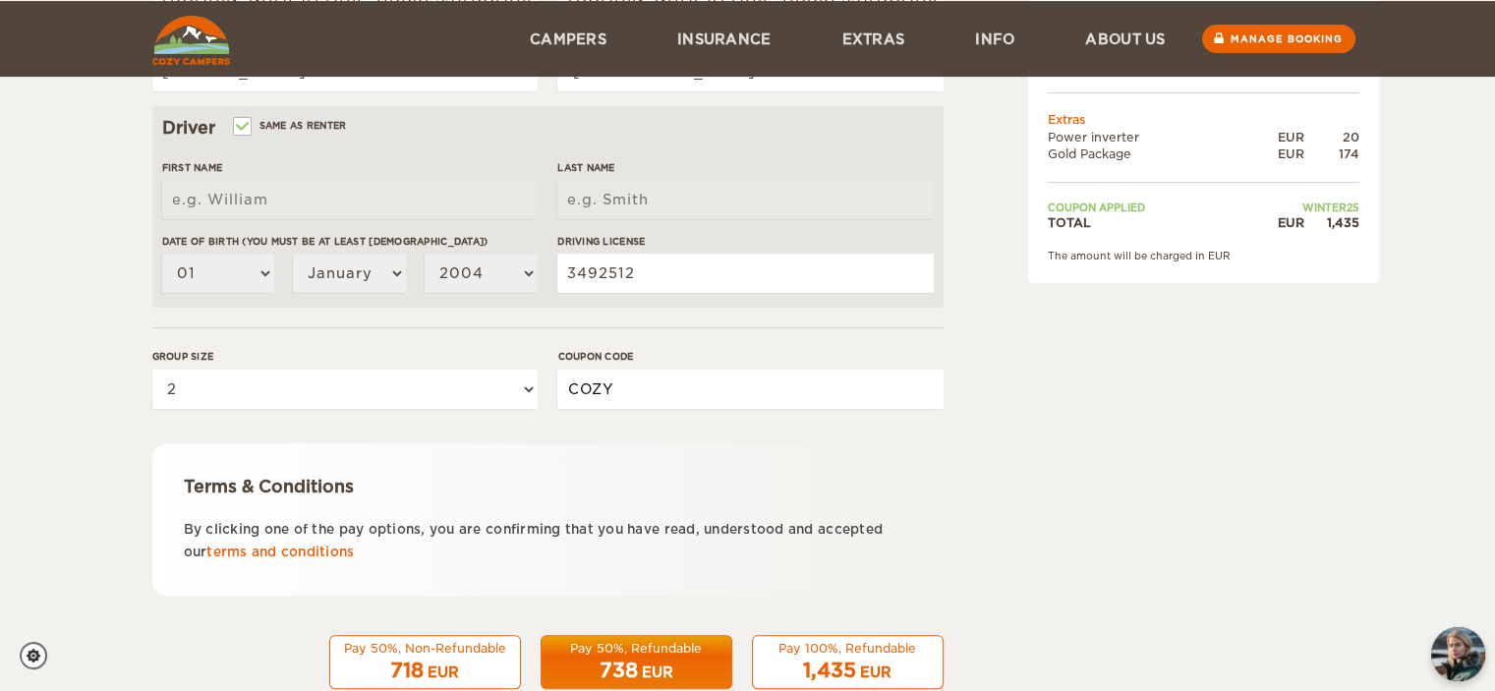
drag, startPoint x: 637, startPoint y: 392, endPoint x: 554, endPoint y: 365, distance: 87.0
click at [554, 365] on div "Group size Please select 1 2 Coupon code COZY" at bounding box center [547, 386] width 791 height 74
type input "e"
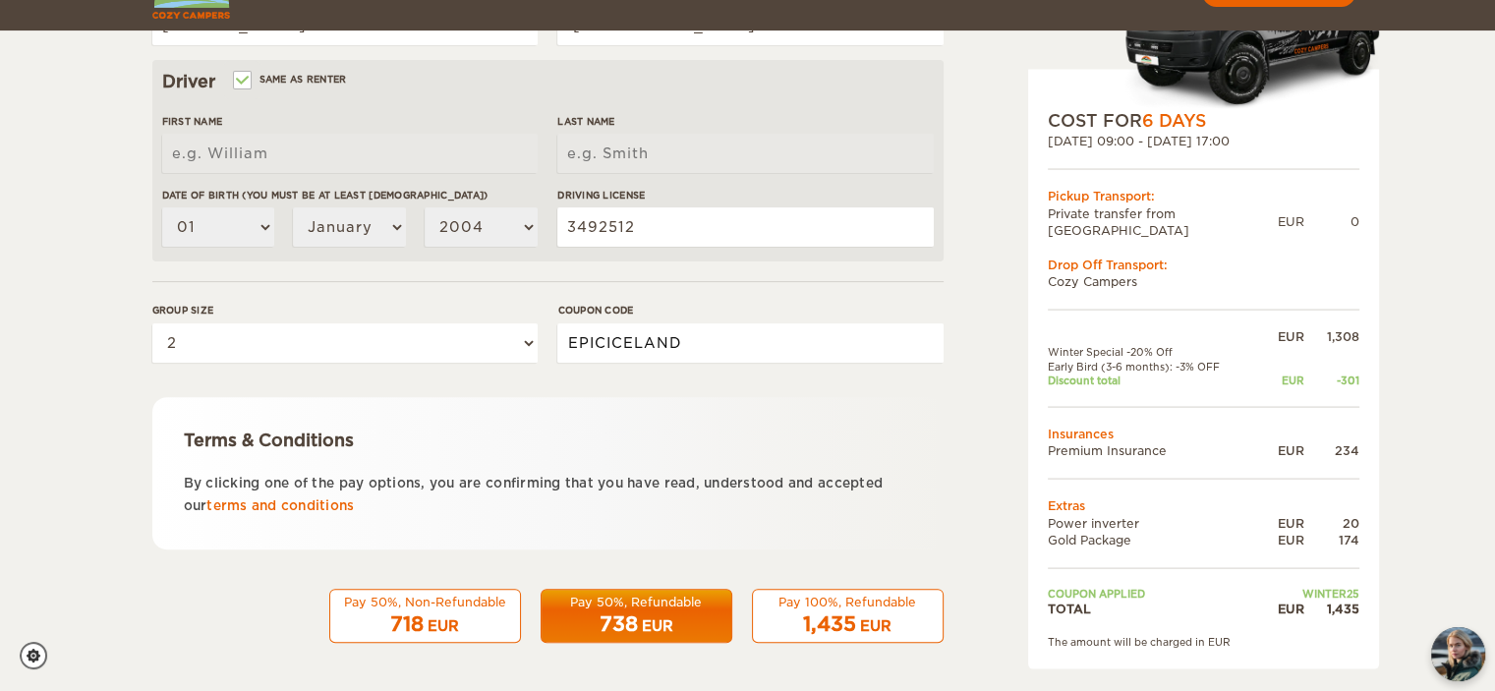
type input "EPICICELAND"
click at [629, 620] on span "738" at bounding box center [619, 624] width 38 height 24
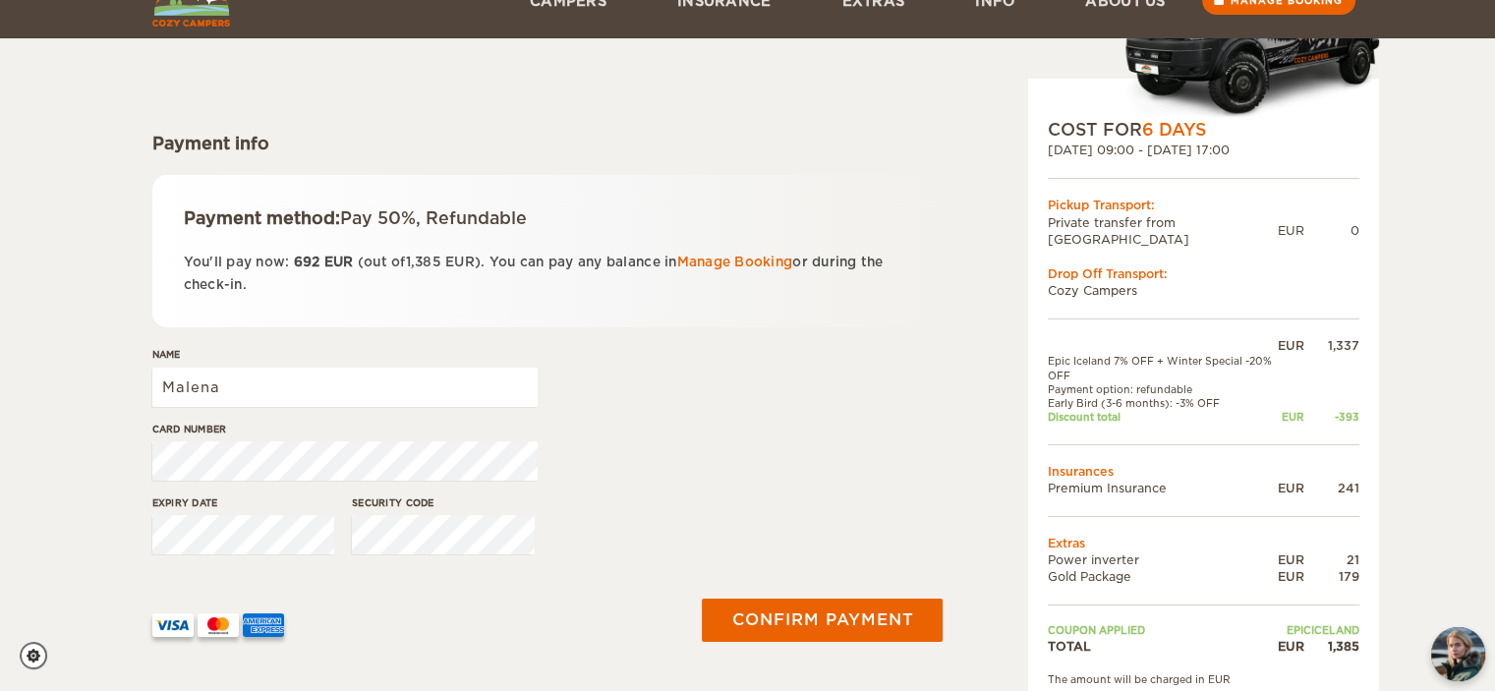
scroll to position [173, 0]
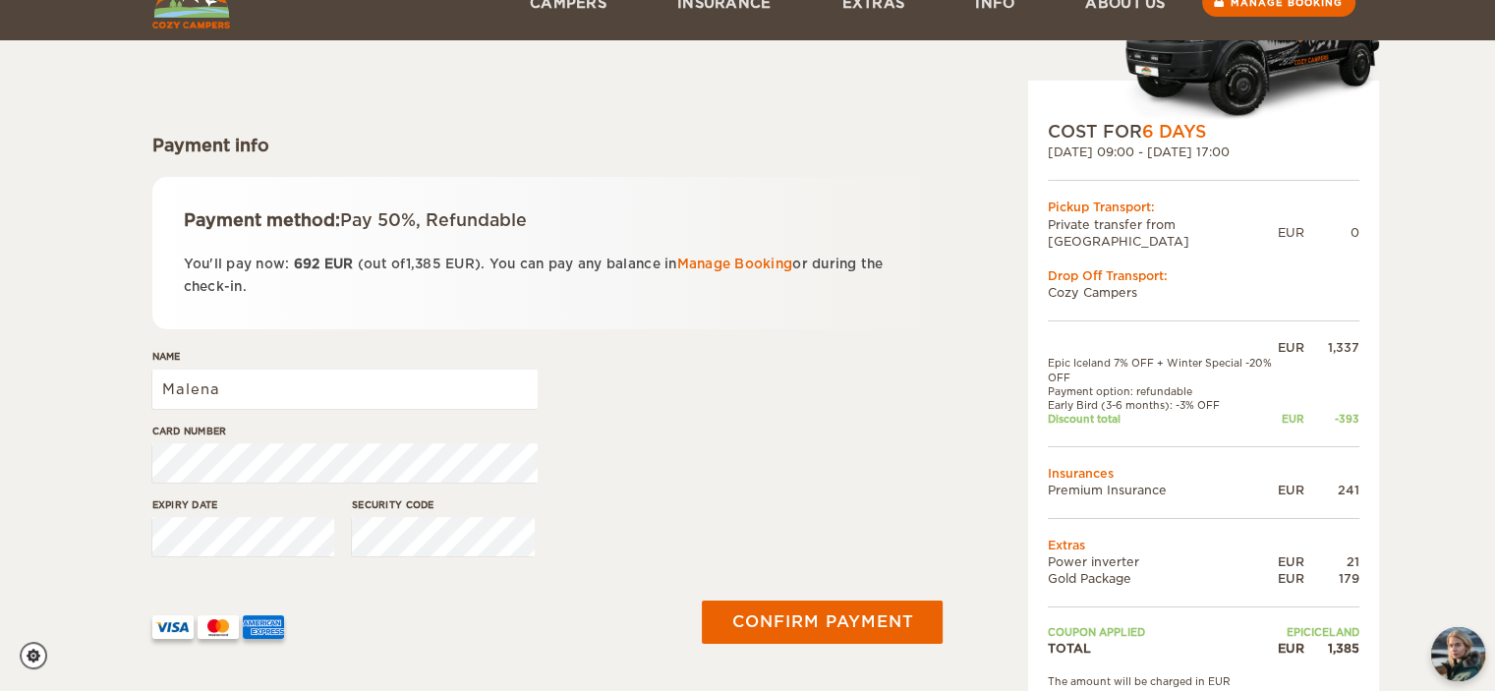
click at [650, 98] on form "Payment info Payment method: Pay 50%, Refundable You'll pay now: 692 EUR (out o…" at bounding box center [547, 347] width 791 height 653
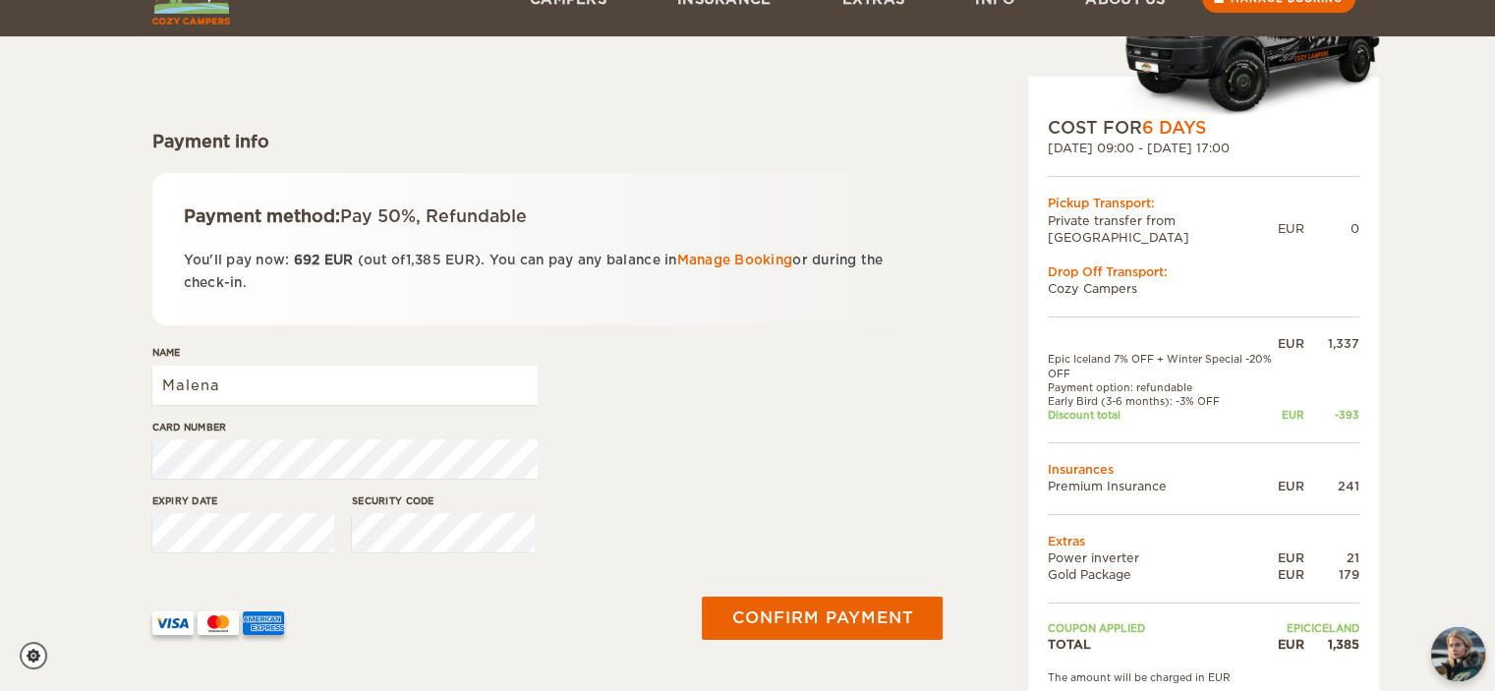
scroll to position [177, 0]
